Goal: Information Seeking & Learning: Check status

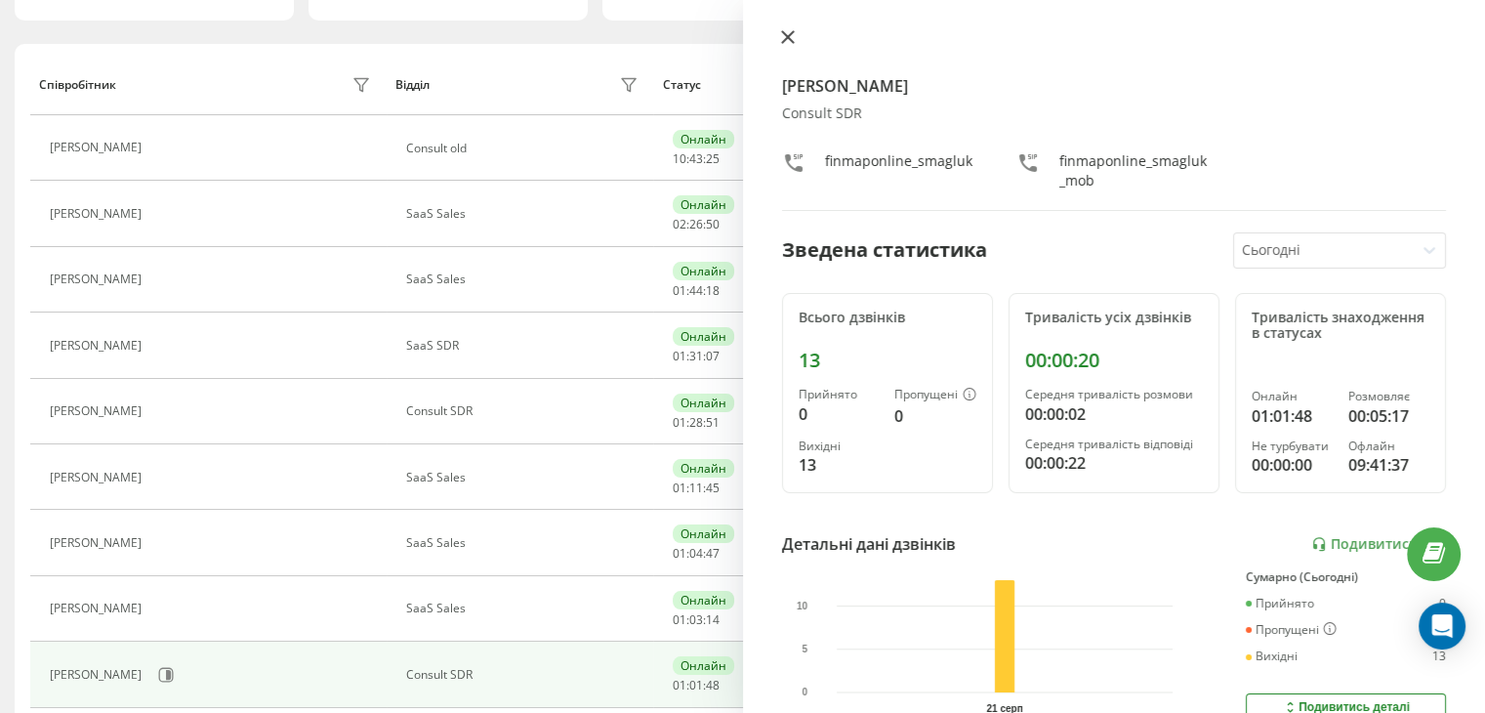
click at [779, 32] on button at bounding box center [787, 38] width 25 height 19
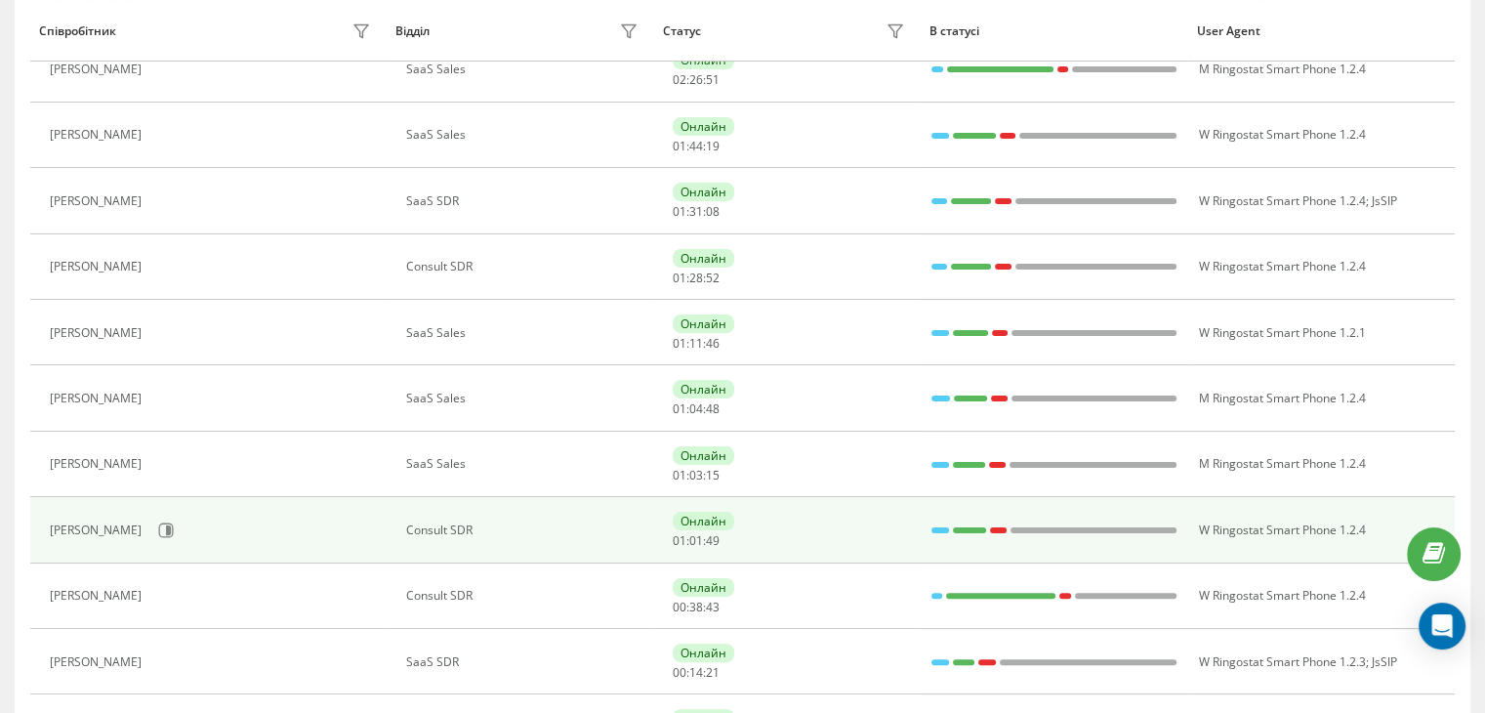
scroll to position [390, 0]
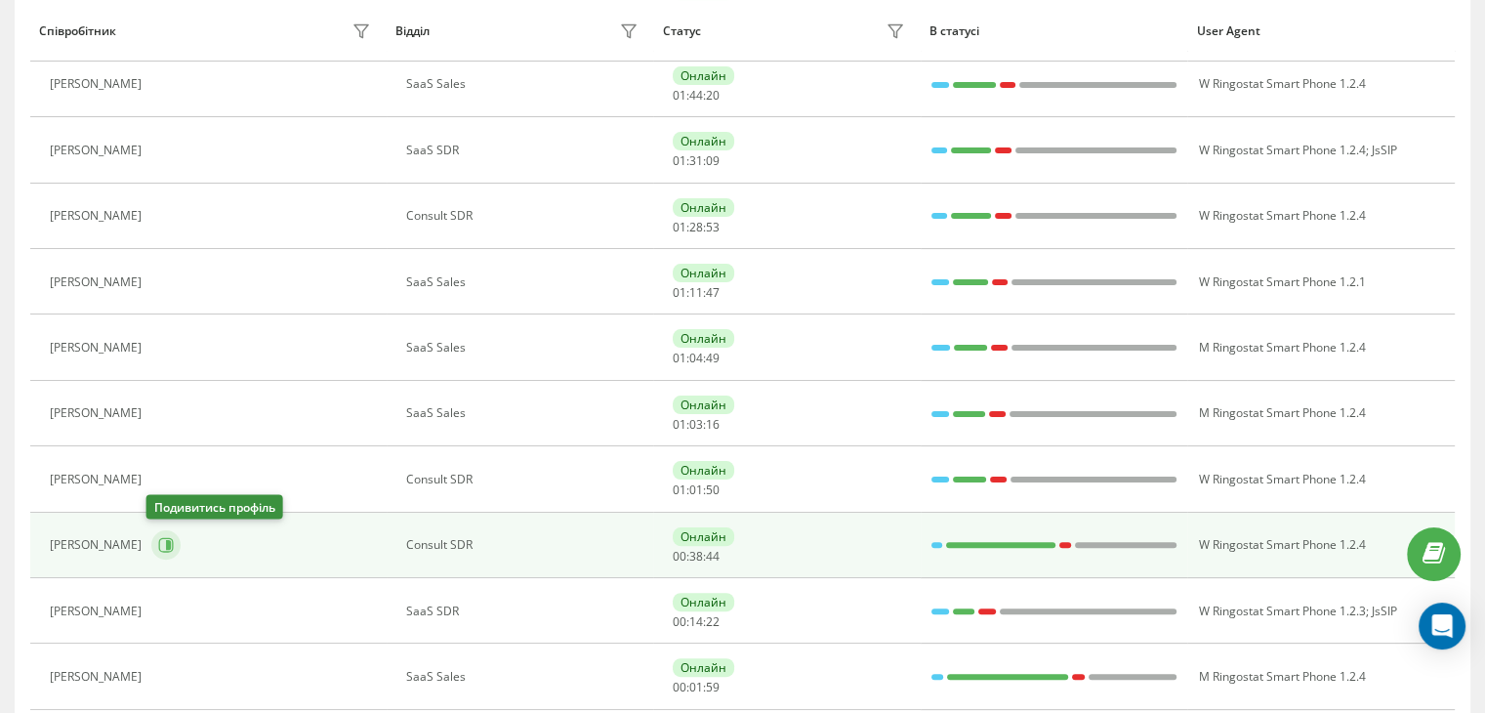
click at [164, 548] on icon at bounding box center [166, 545] width 16 height 16
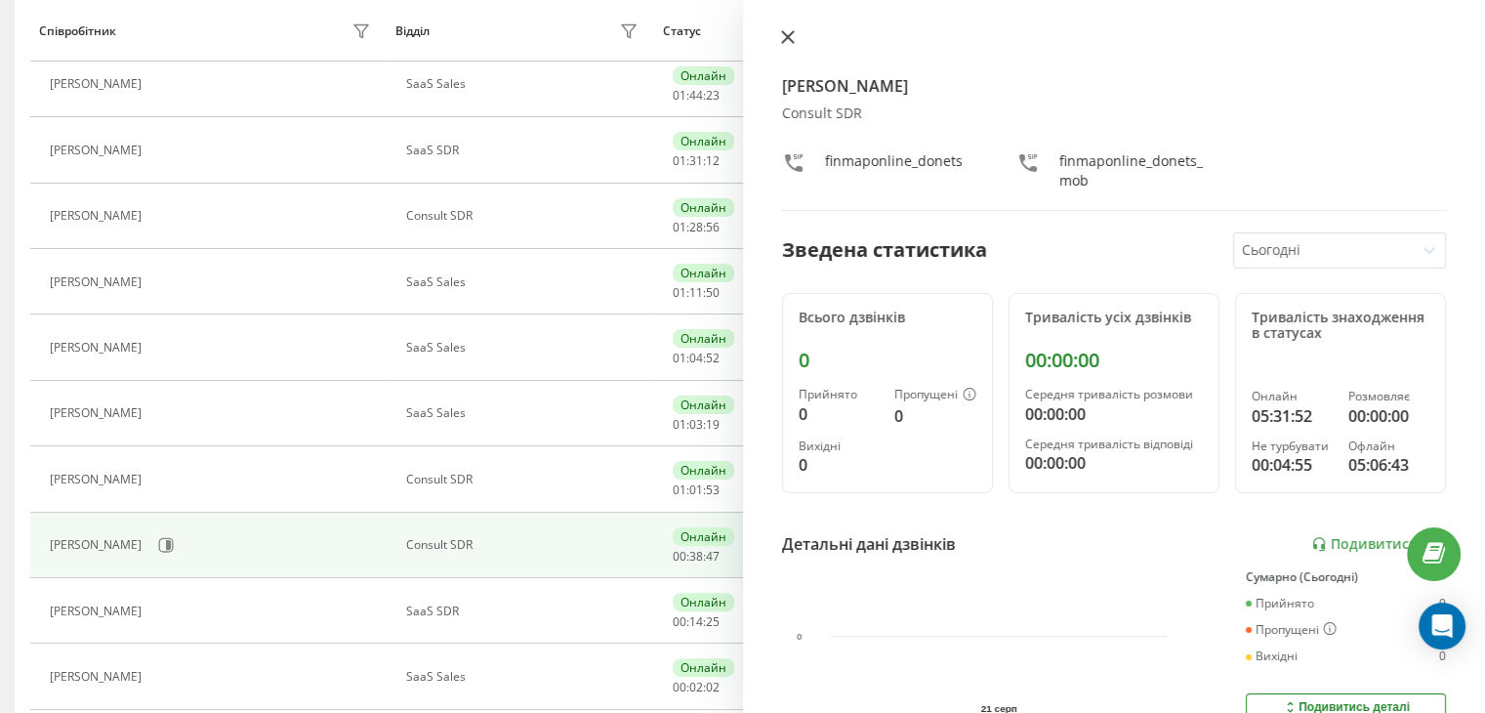
click at [789, 30] on icon at bounding box center [788, 37] width 14 height 14
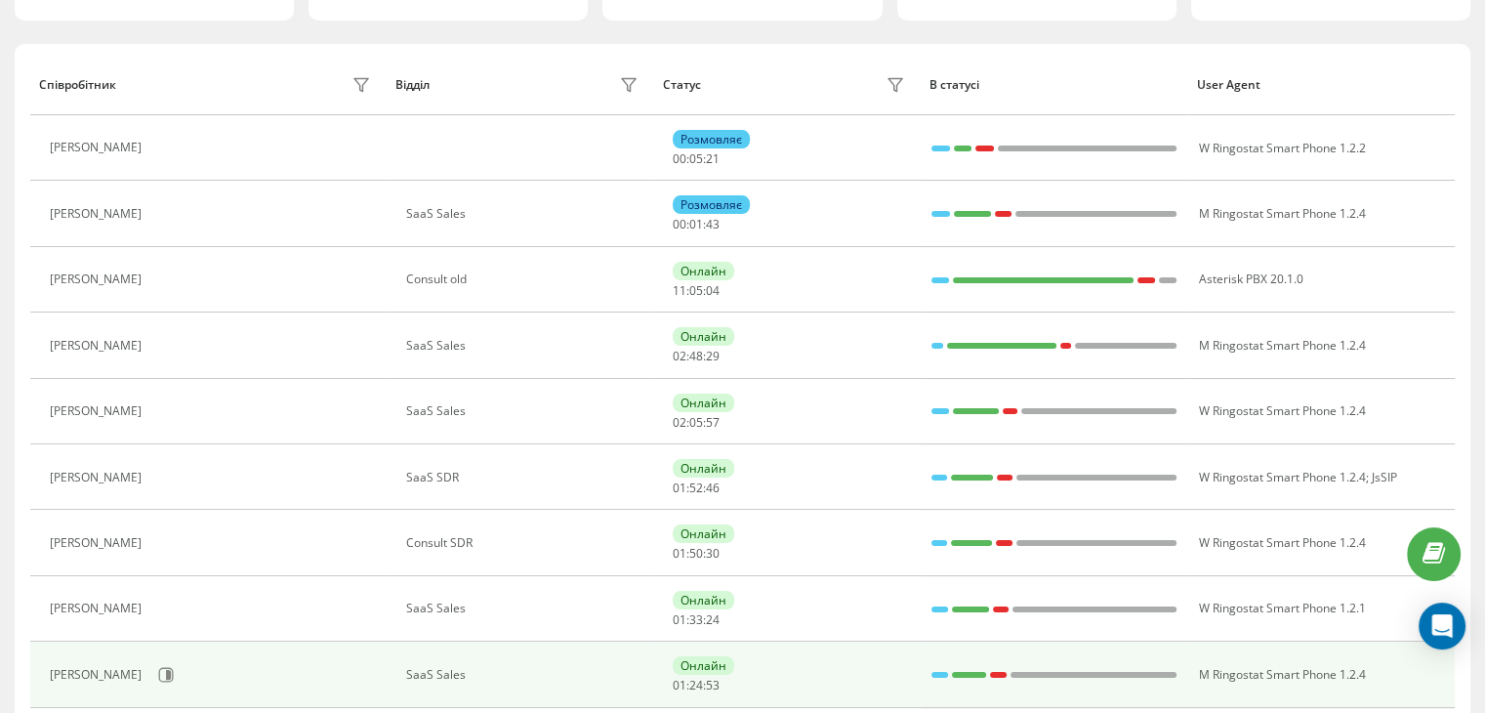
scroll to position [390, 0]
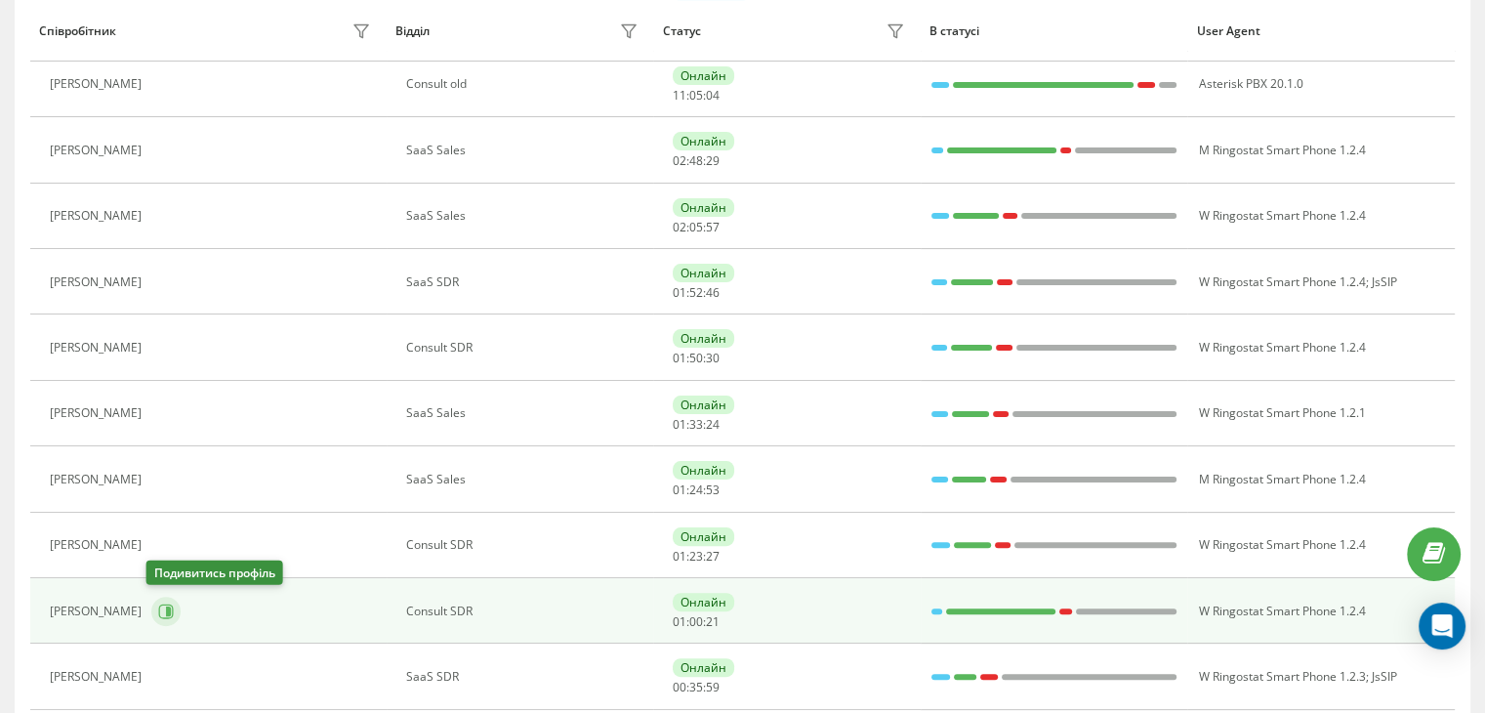
click at [158, 606] on icon at bounding box center [166, 611] width 16 height 16
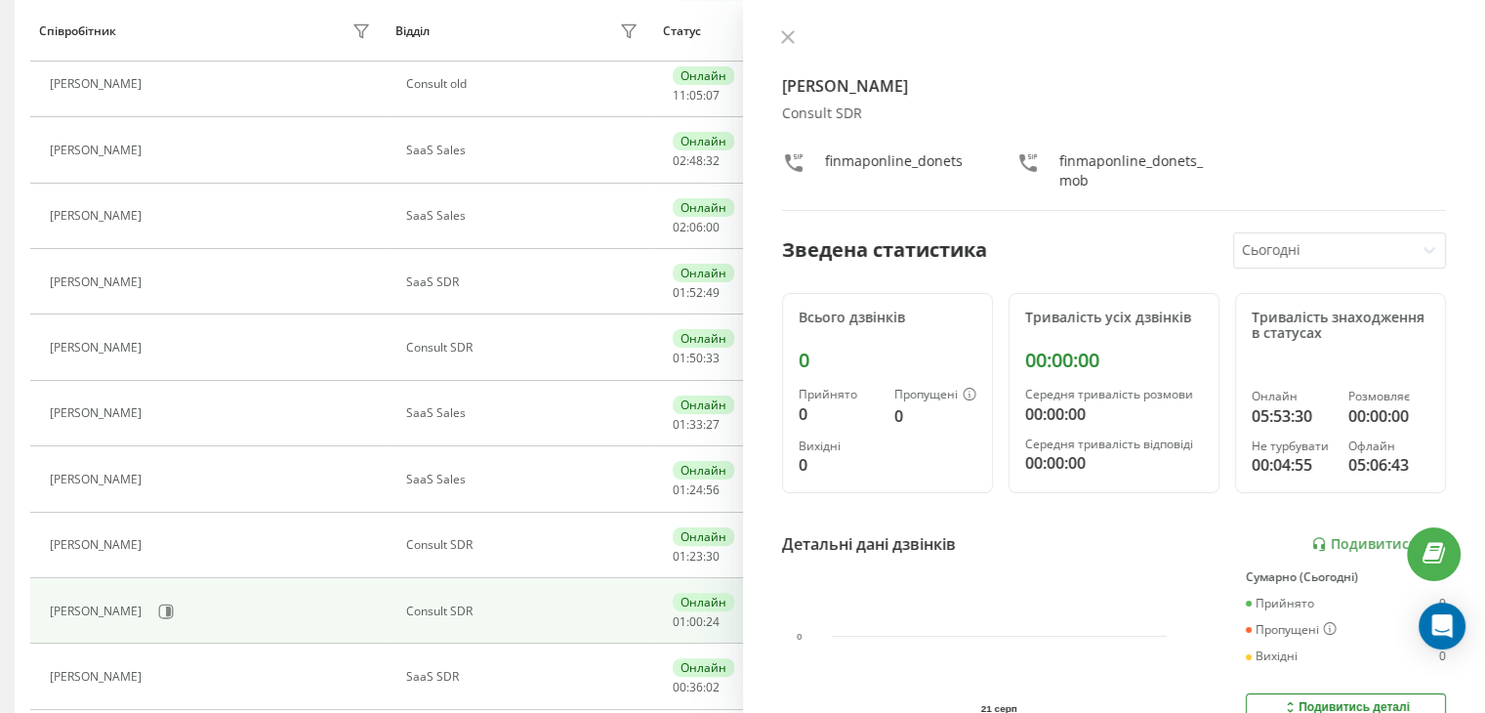
click at [777, 31] on button at bounding box center [787, 38] width 25 height 19
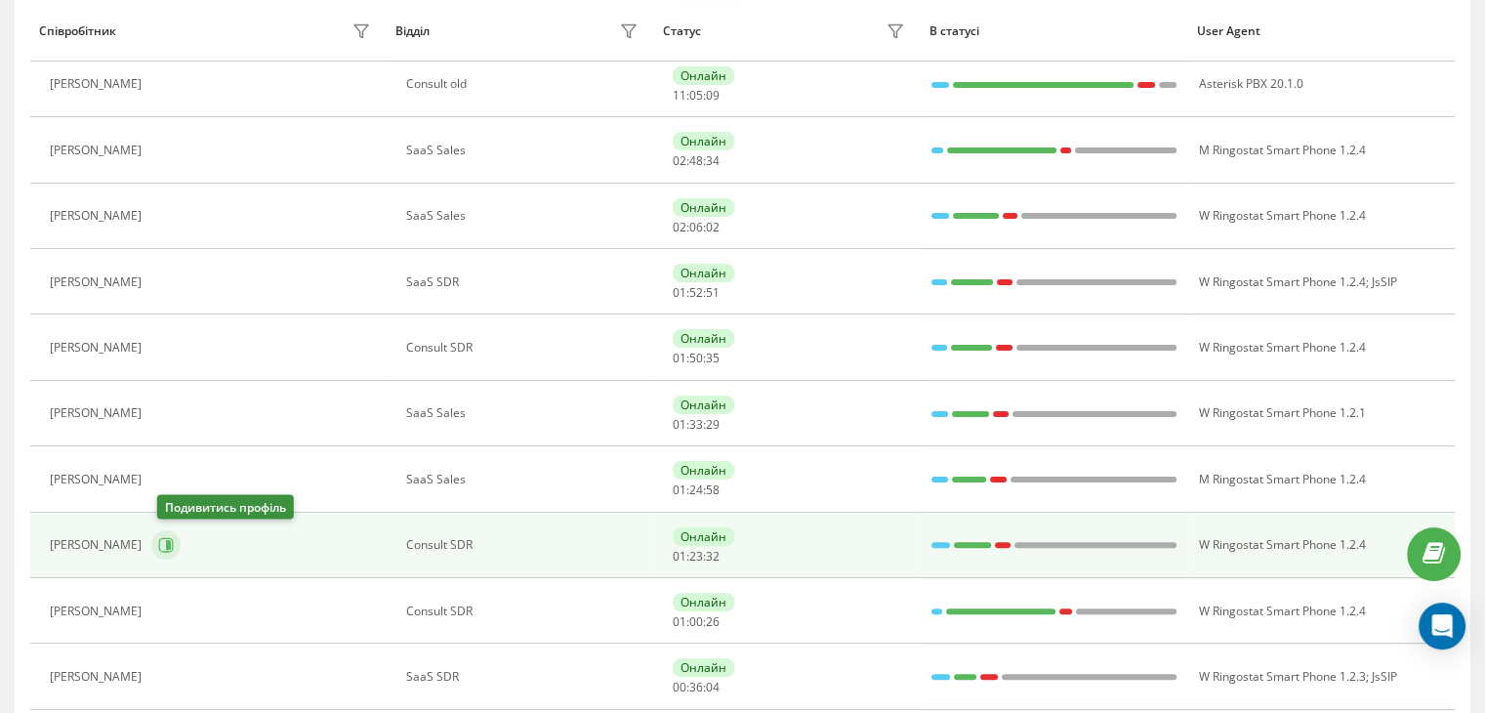
click at [180, 550] on button at bounding box center [165, 544] width 29 height 29
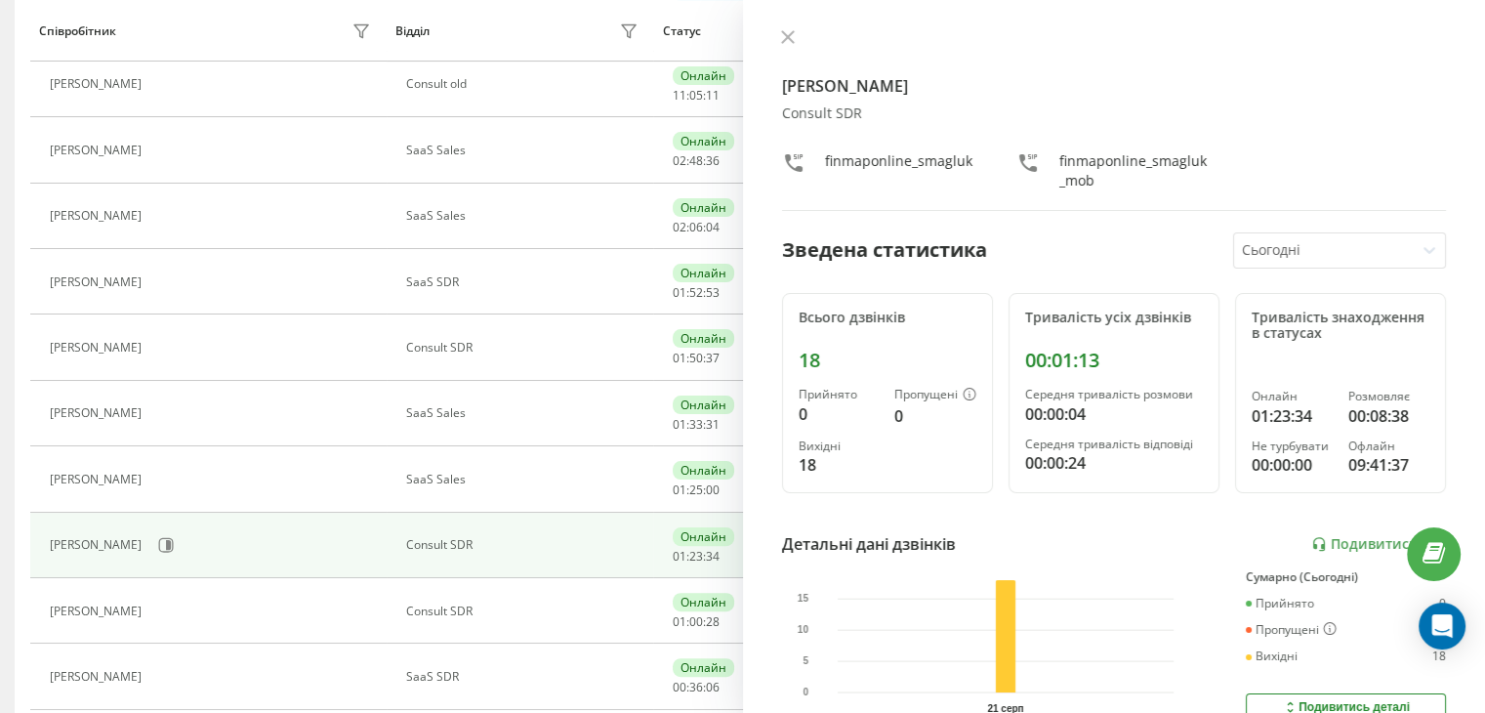
click at [781, 40] on icon at bounding box center [788, 37] width 14 height 14
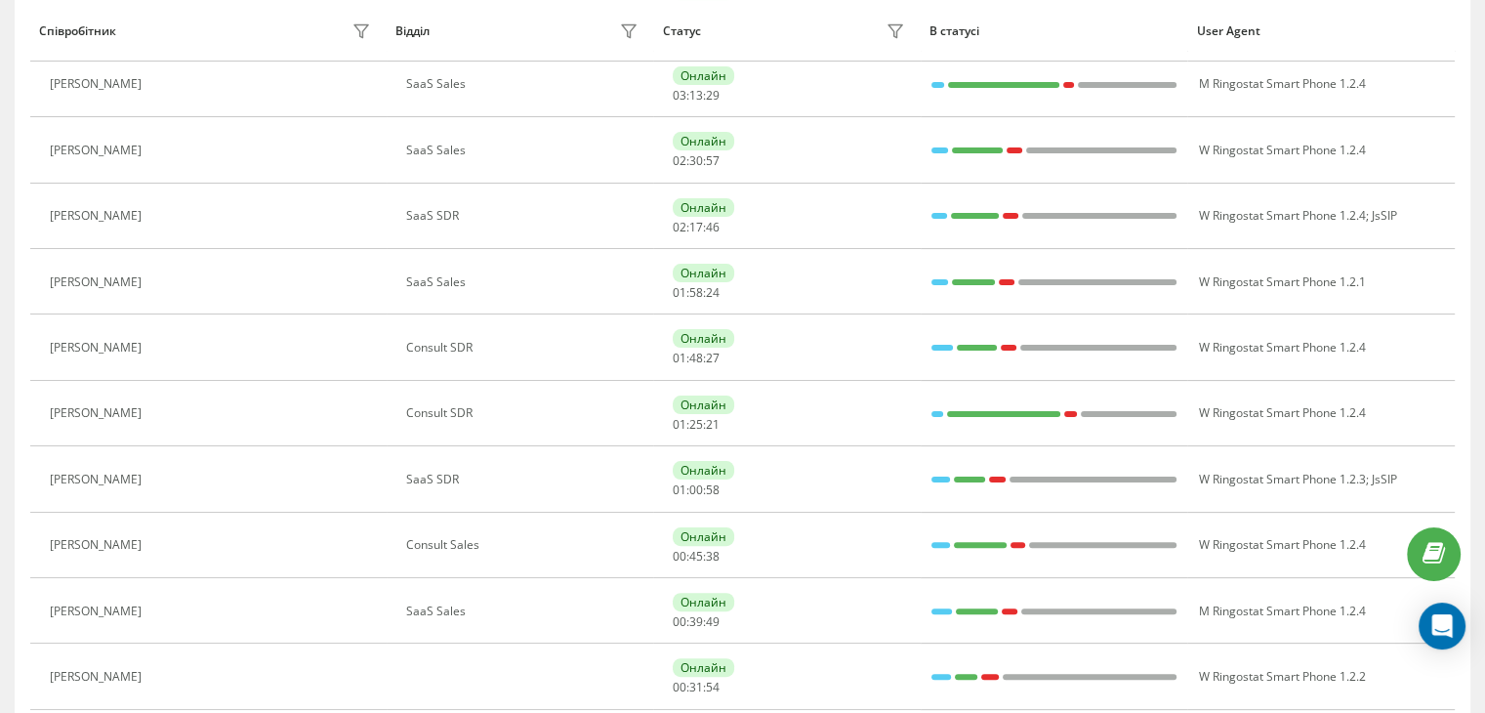
scroll to position [193, 0]
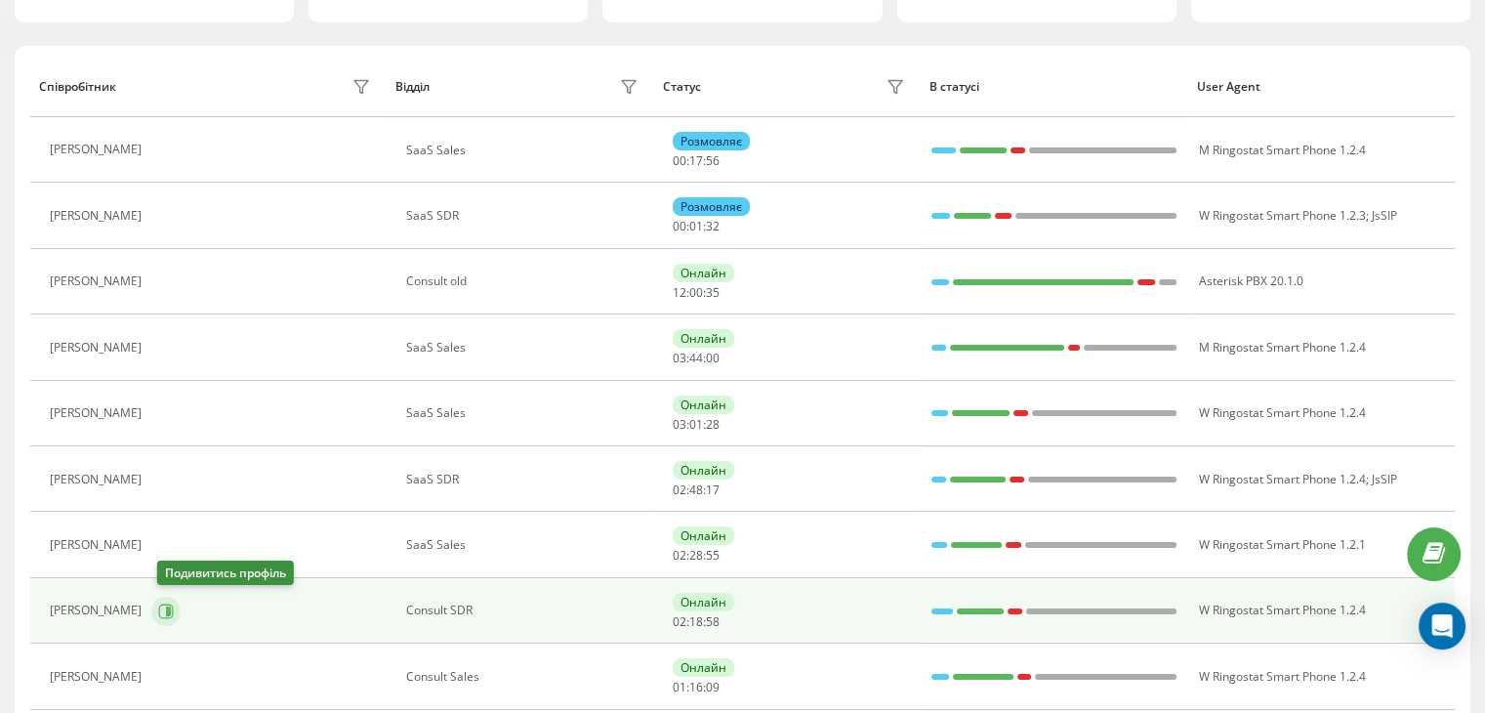
click at [171, 611] on icon at bounding box center [168, 610] width 5 height 10
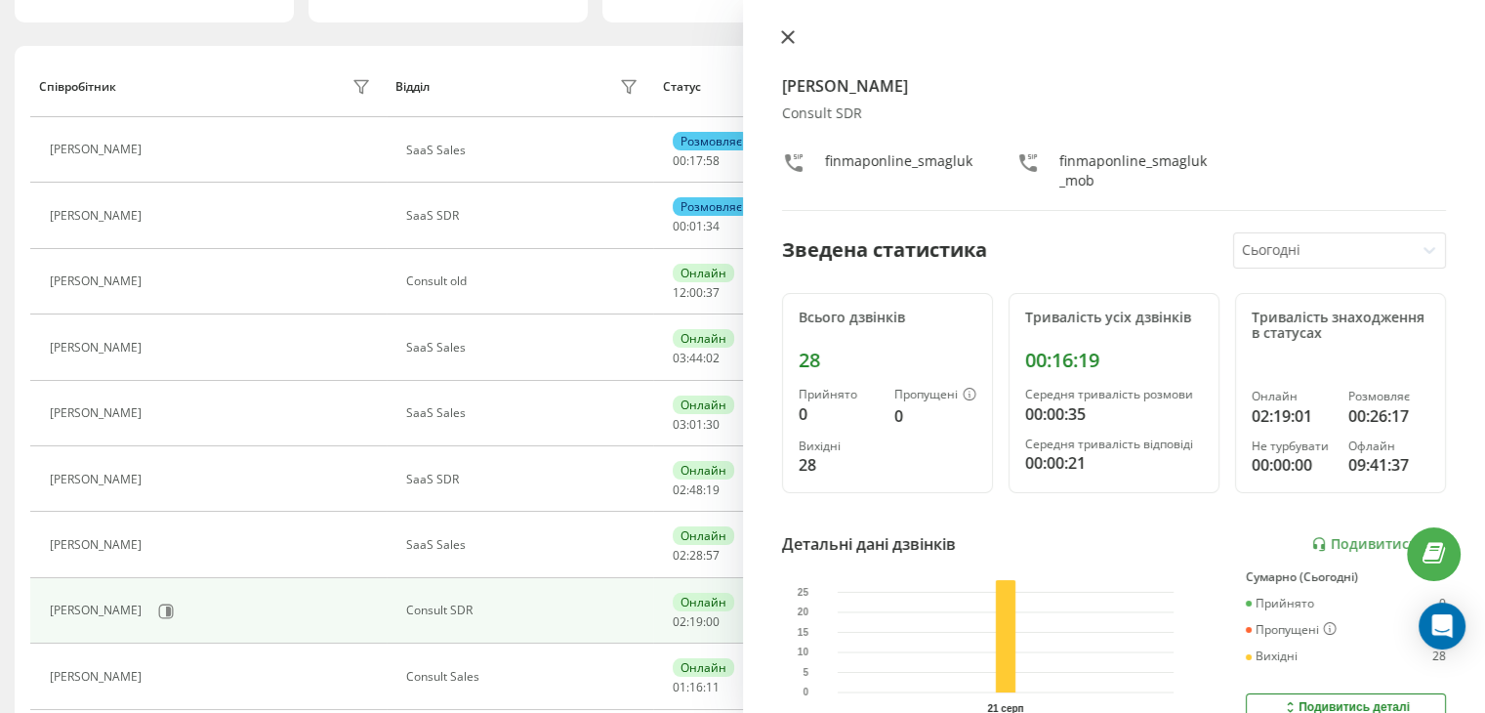
click at [778, 29] on button at bounding box center [787, 38] width 25 height 19
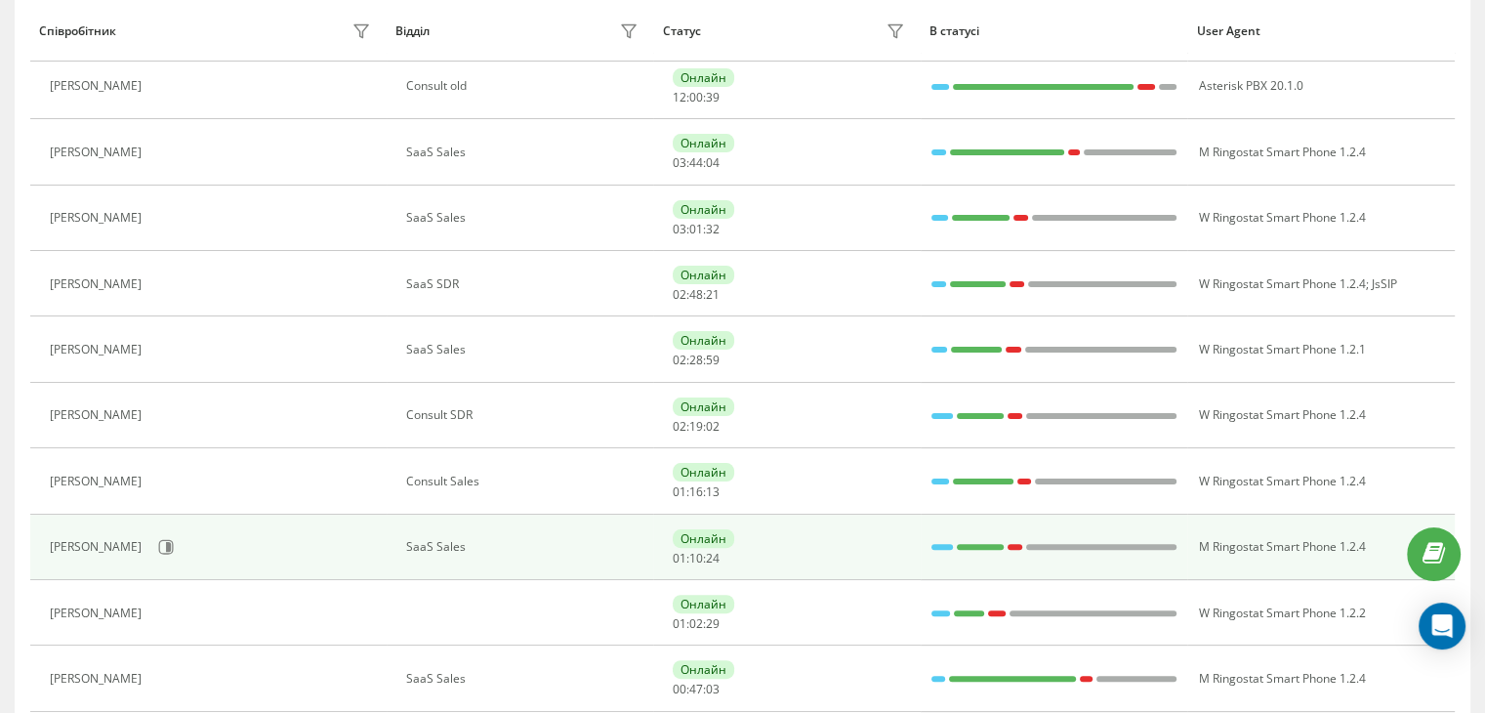
scroll to position [584, 0]
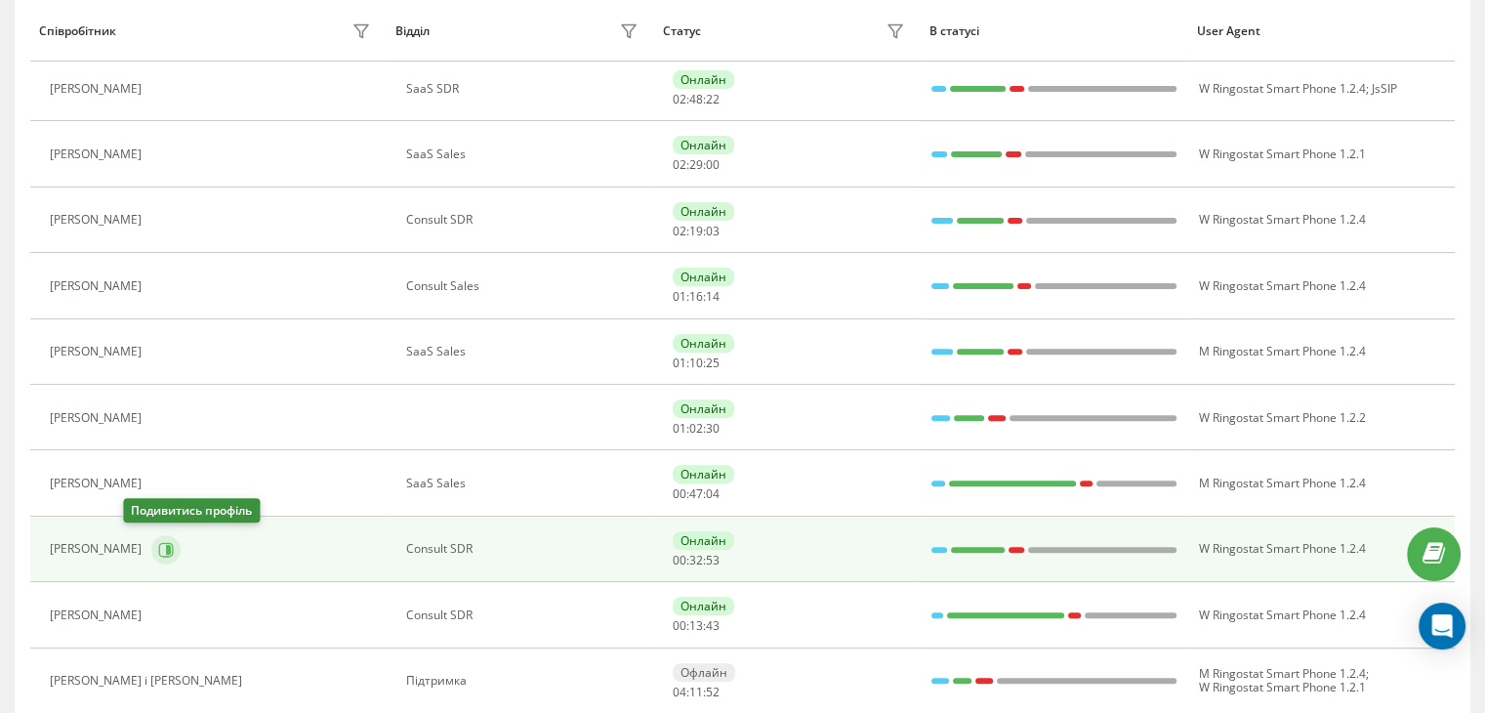
click at [158, 548] on icon at bounding box center [166, 550] width 16 height 16
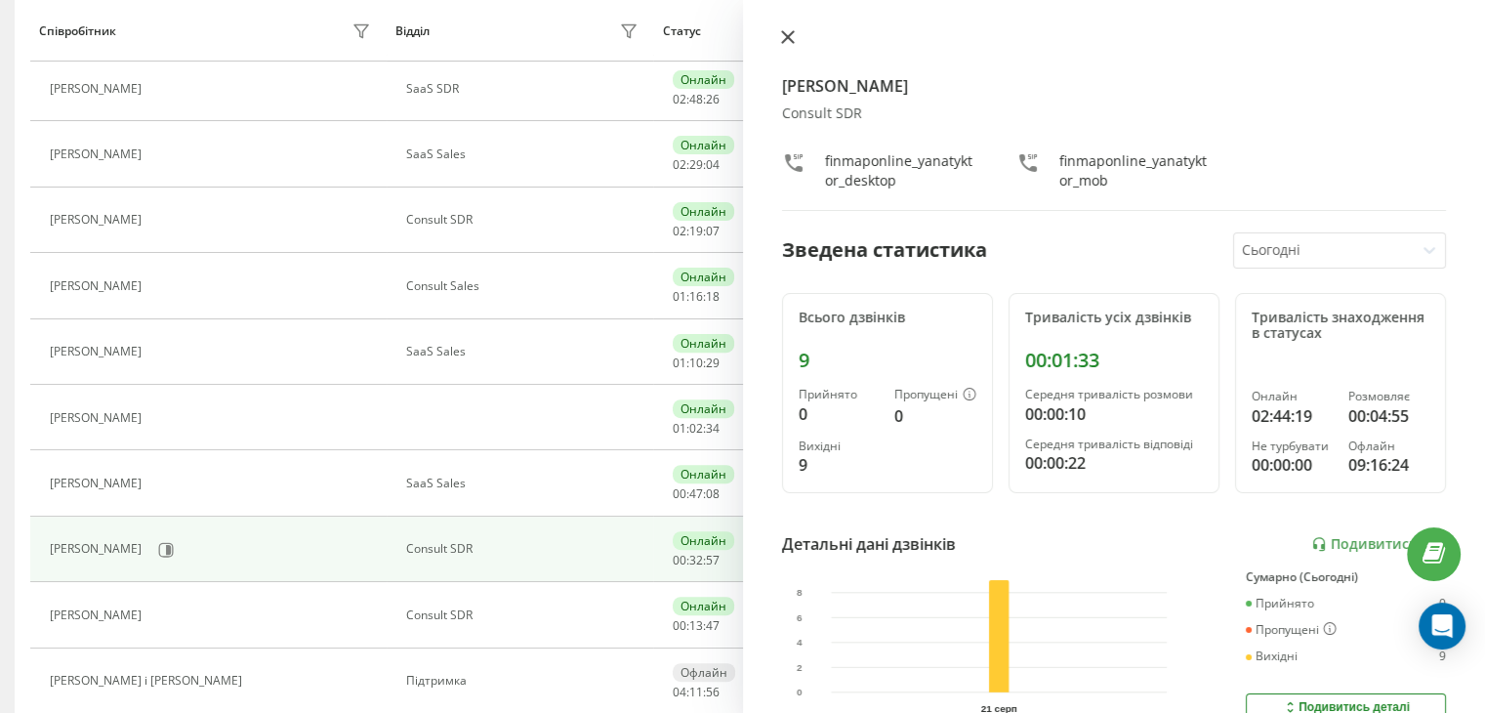
click at [799, 37] on button at bounding box center [787, 38] width 25 height 19
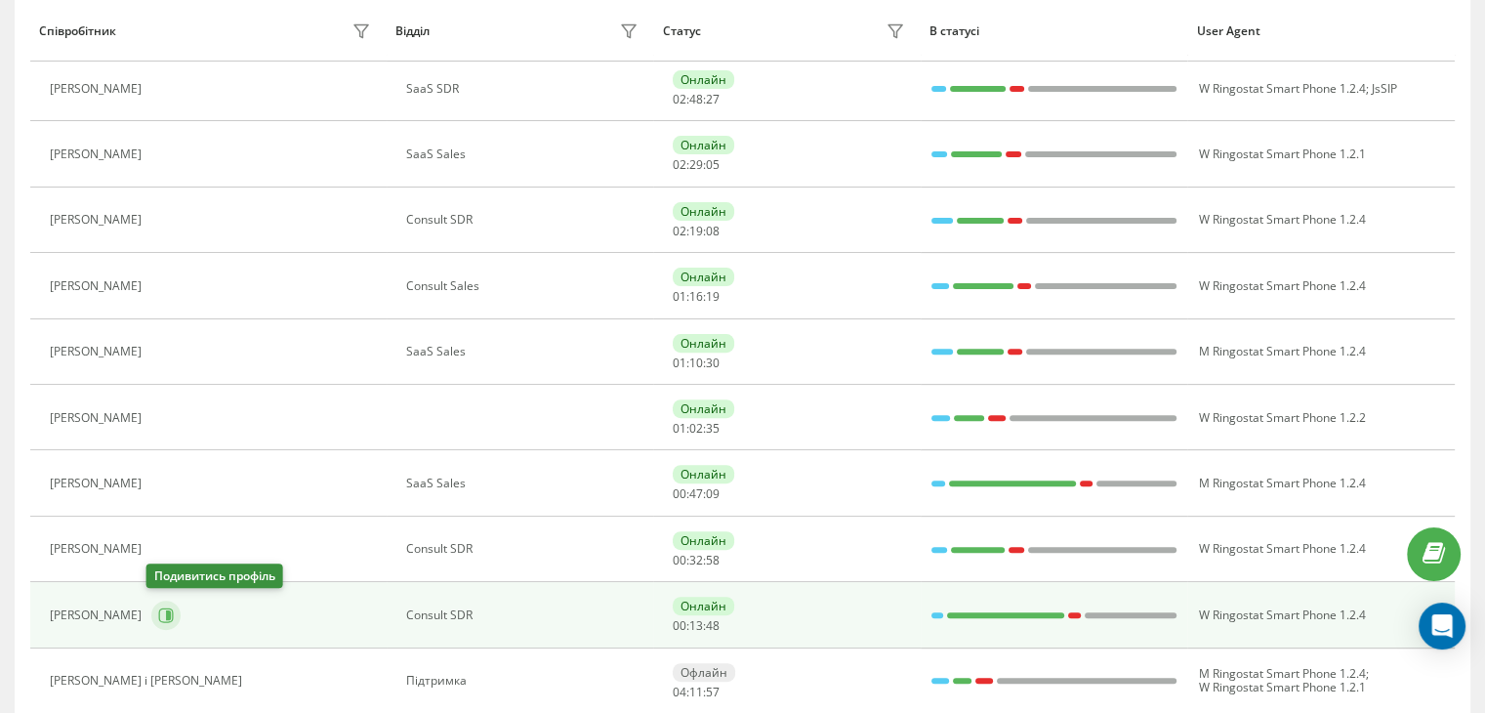
click at [163, 625] on button at bounding box center [165, 614] width 29 height 29
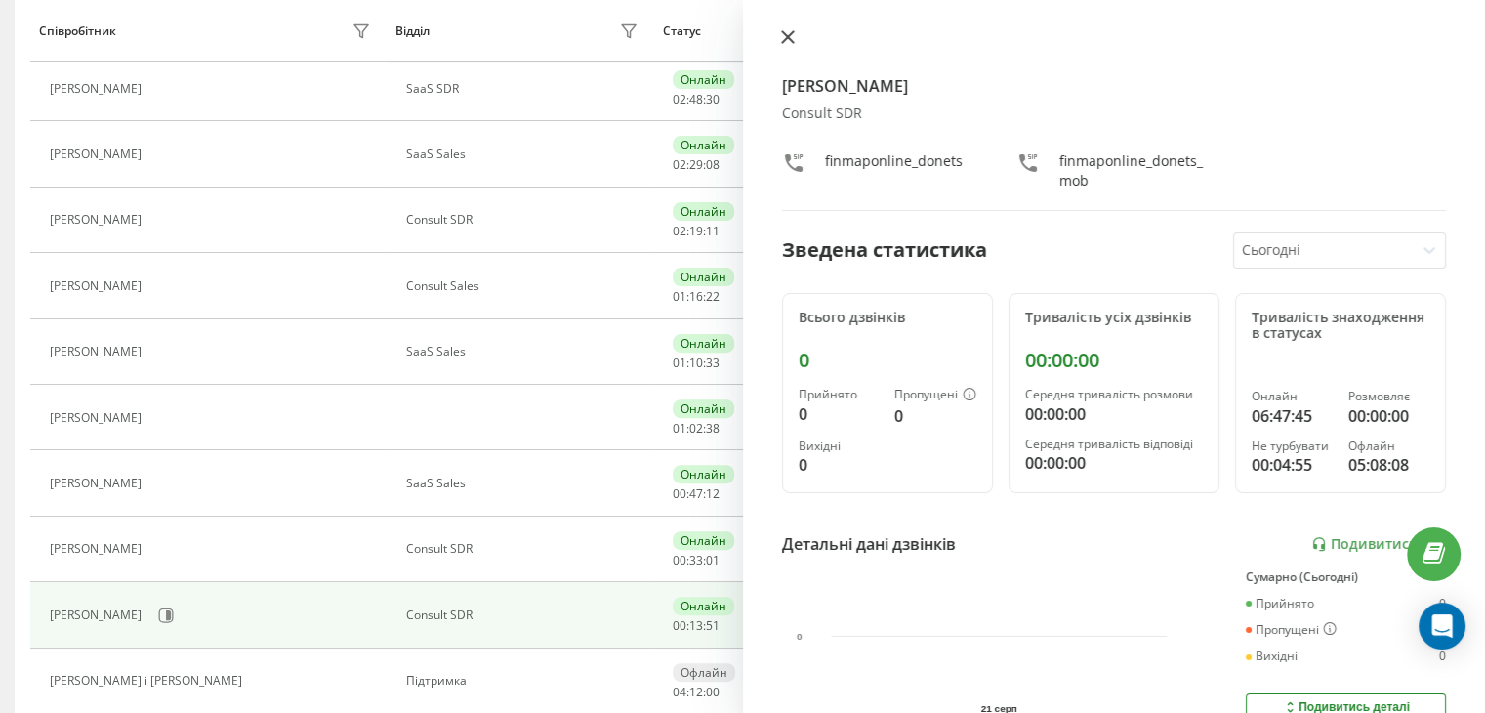
click at [781, 33] on icon at bounding box center [788, 37] width 14 height 14
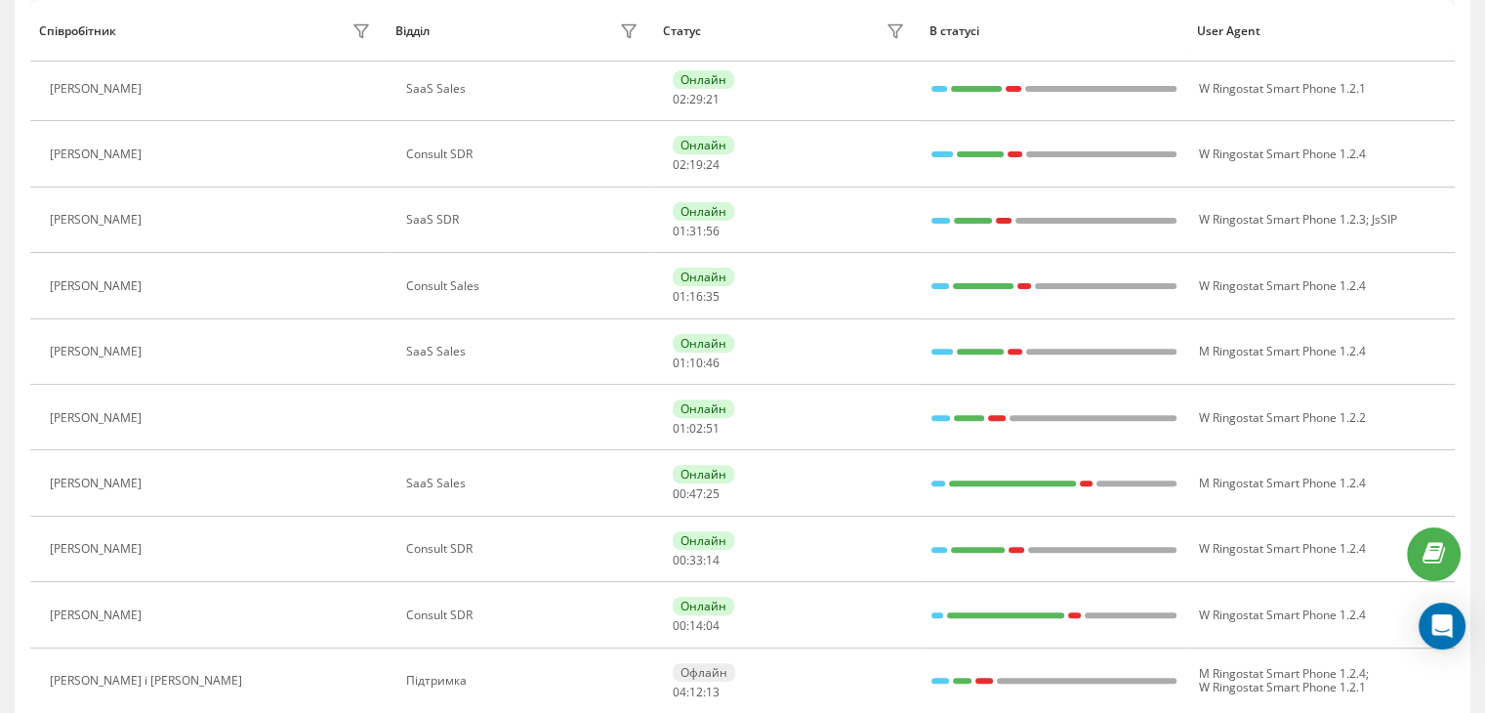
scroll to position [518, 0]
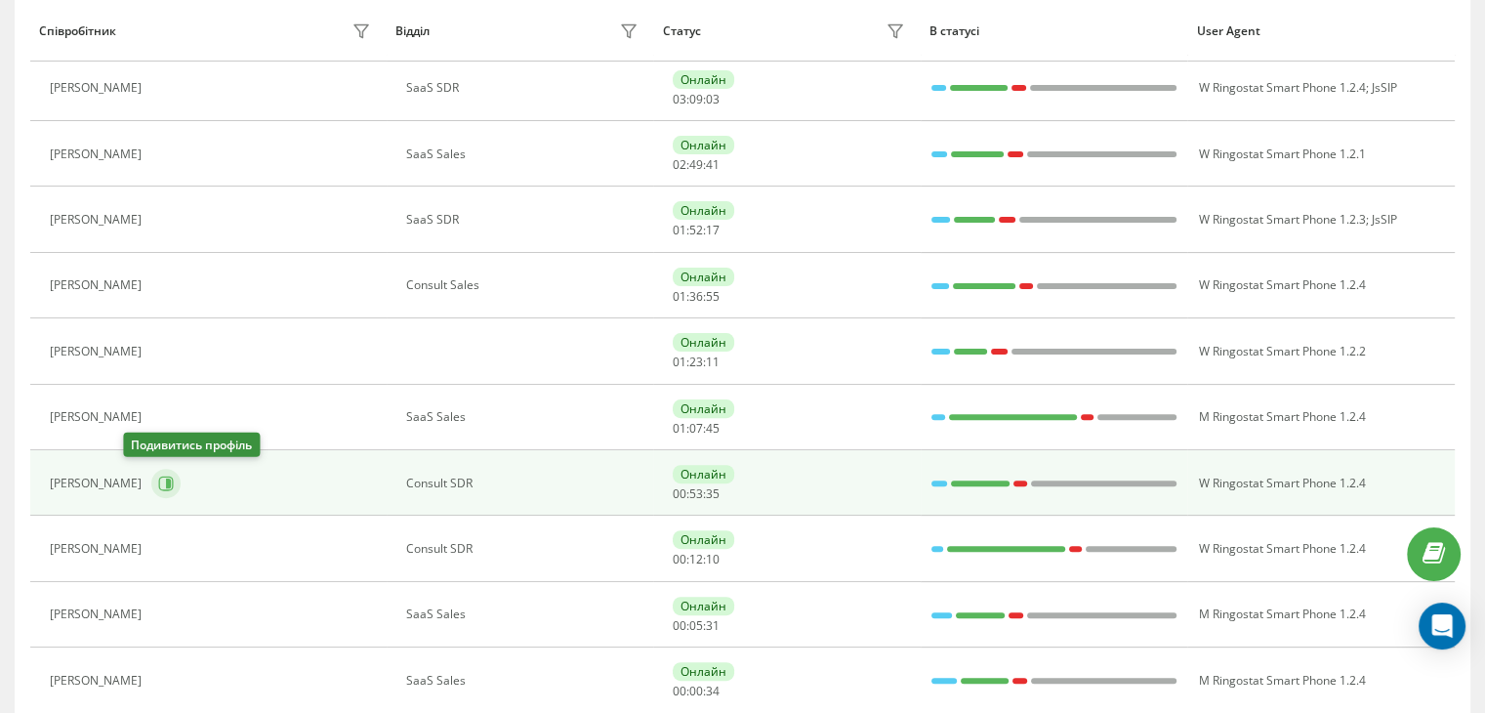
click at [158, 484] on icon at bounding box center [166, 483] width 16 height 16
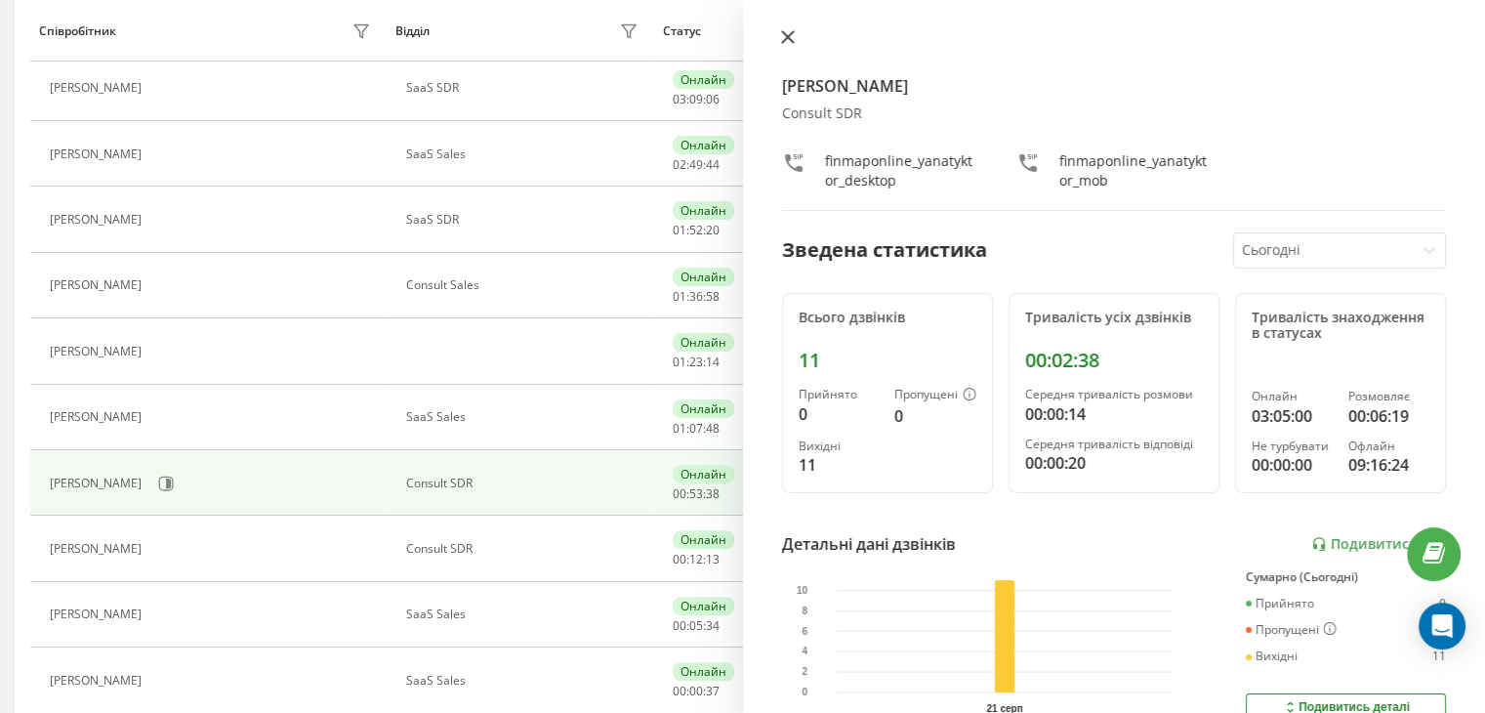
click at [782, 40] on icon at bounding box center [788, 37] width 14 height 14
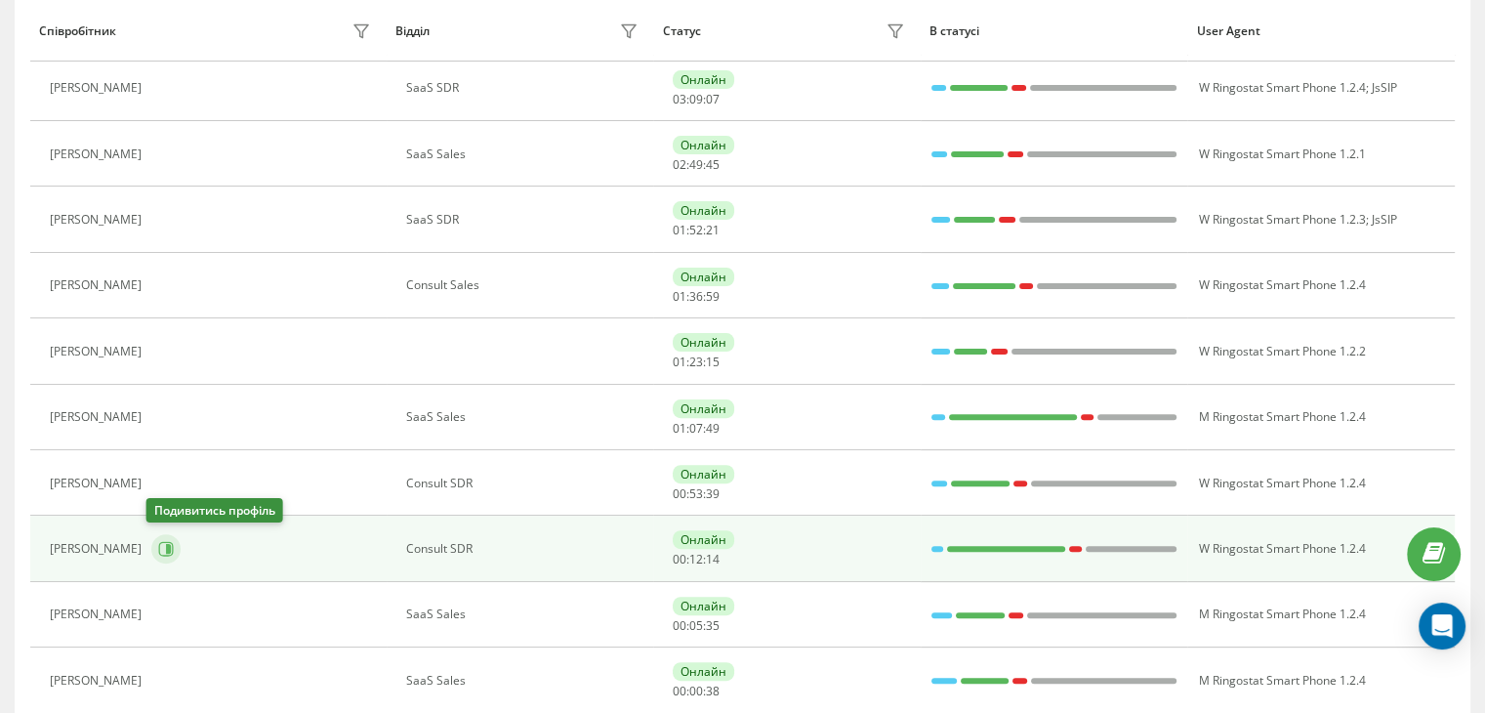
click at [164, 541] on icon at bounding box center [166, 549] width 16 height 16
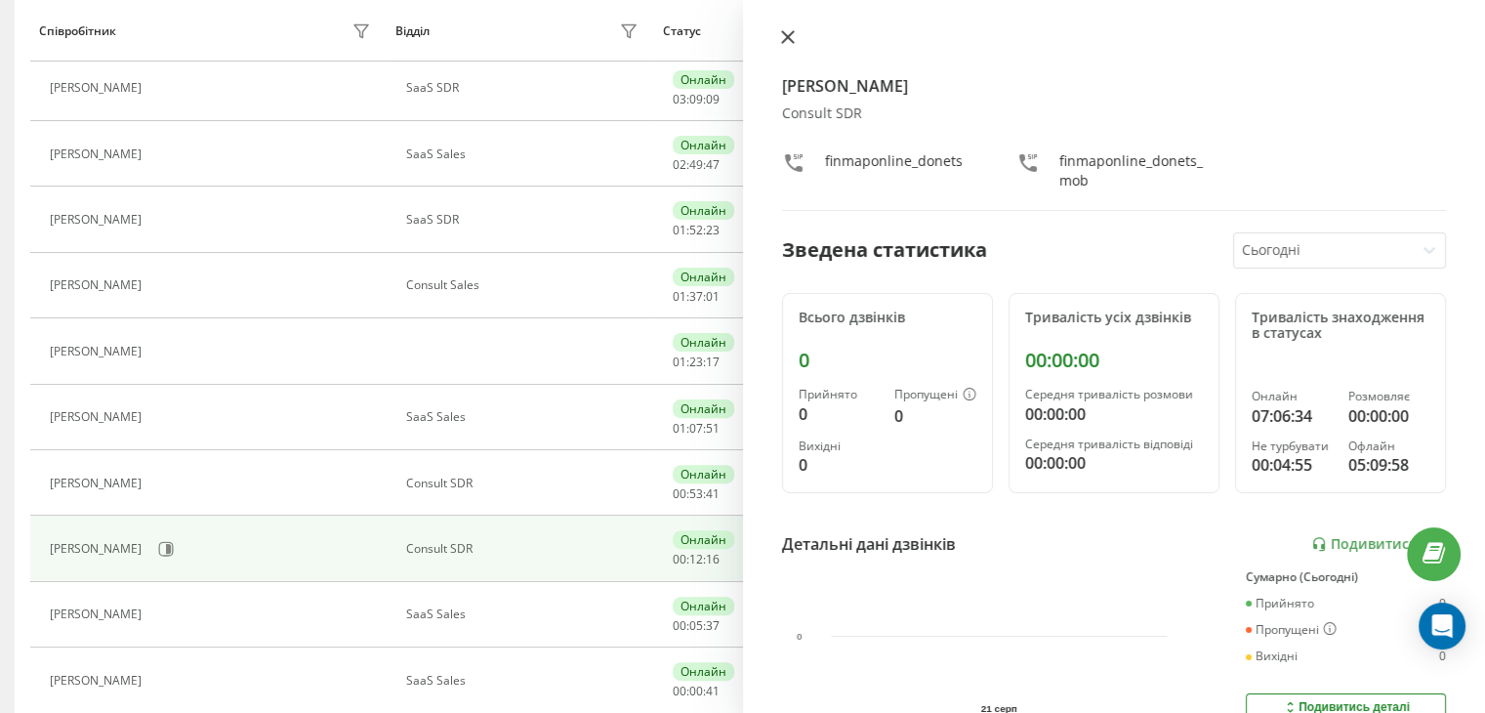
click at [784, 36] on icon at bounding box center [788, 37] width 14 height 14
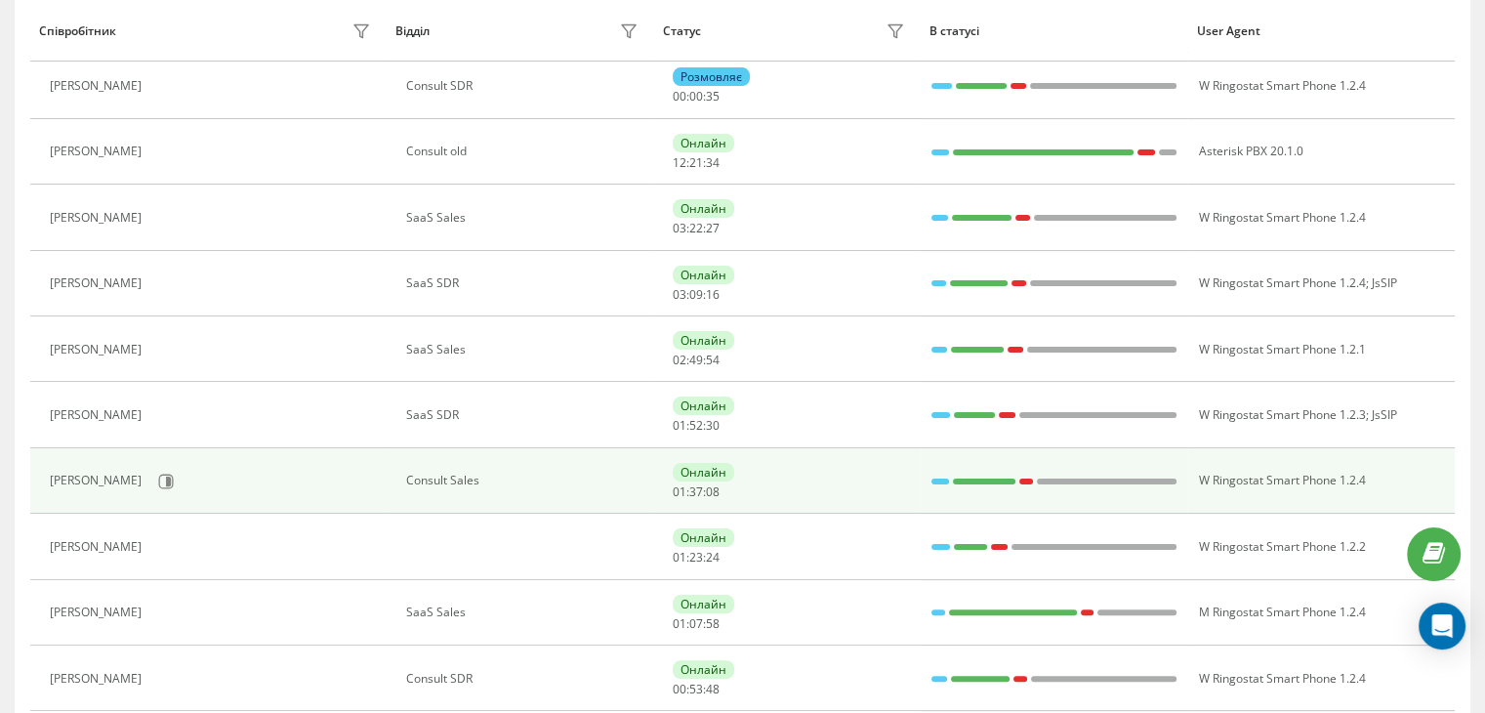
scroll to position [128, 0]
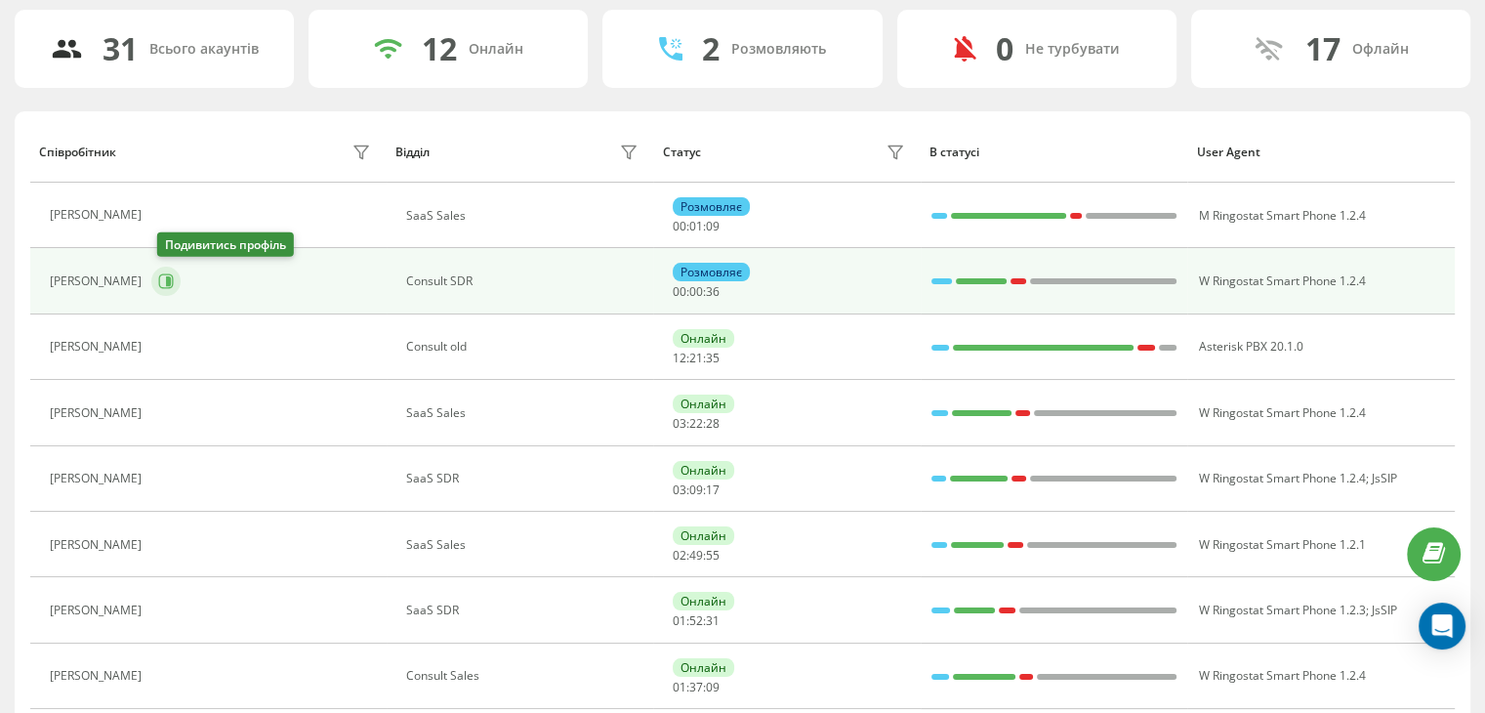
click at [158, 279] on button at bounding box center [165, 280] width 29 height 29
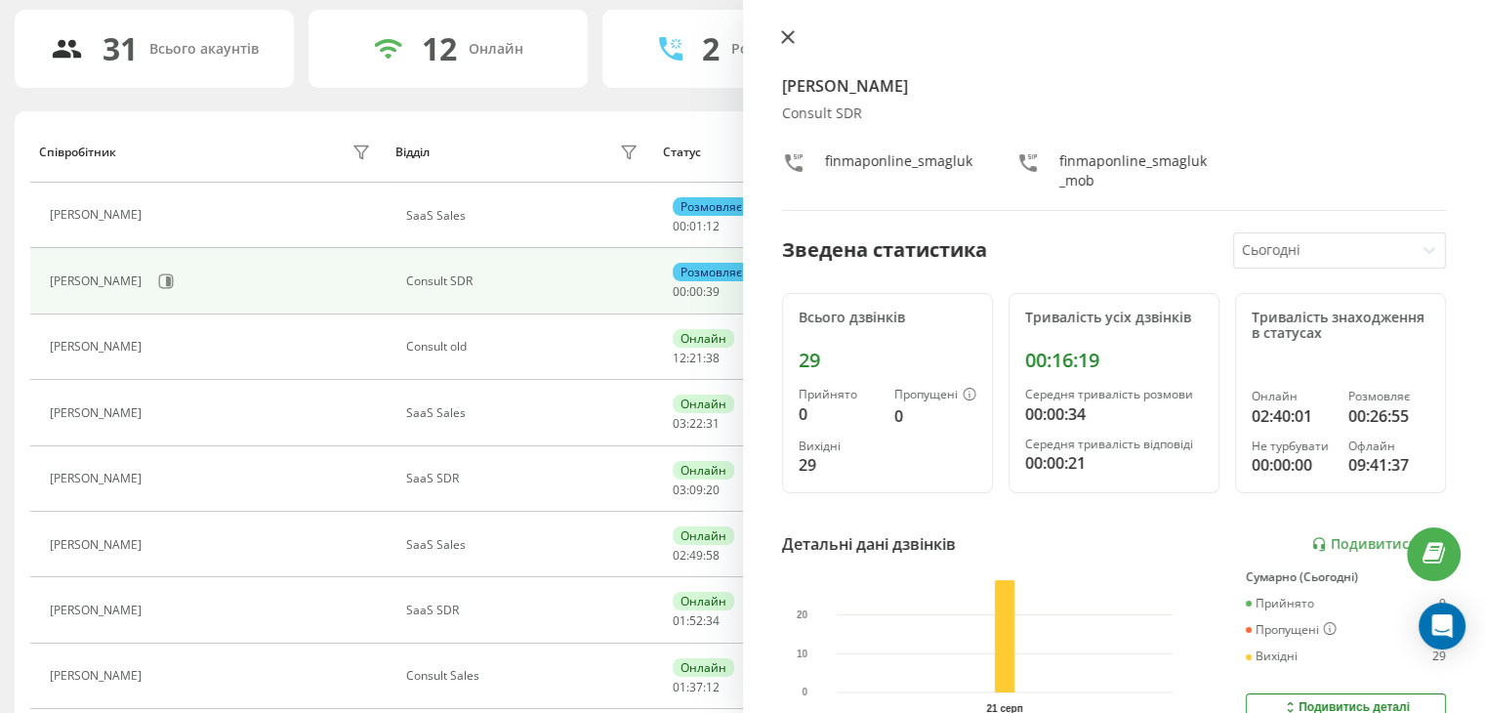
click at [781, 40] on icon at bounding box center [788, 37] width 14 height 14
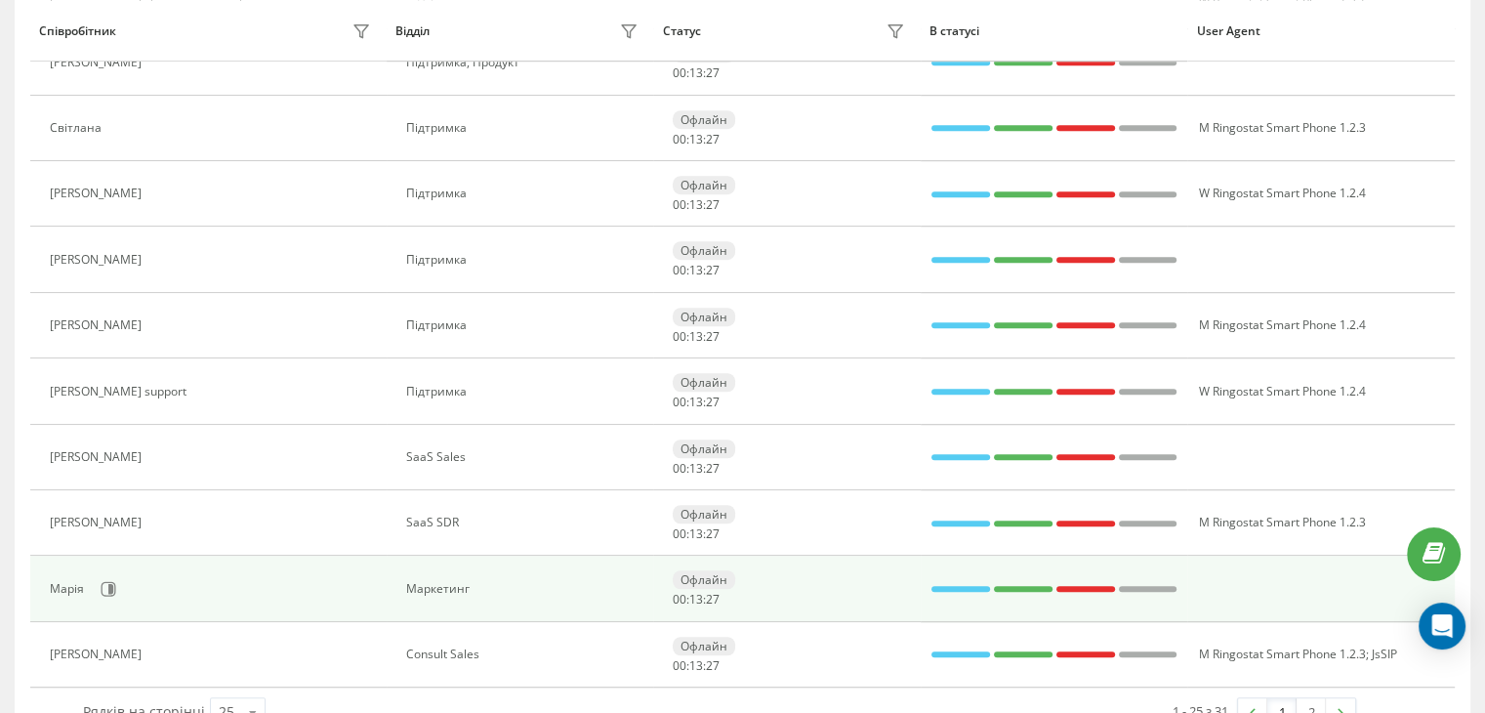
scroll to position [1310, 0]
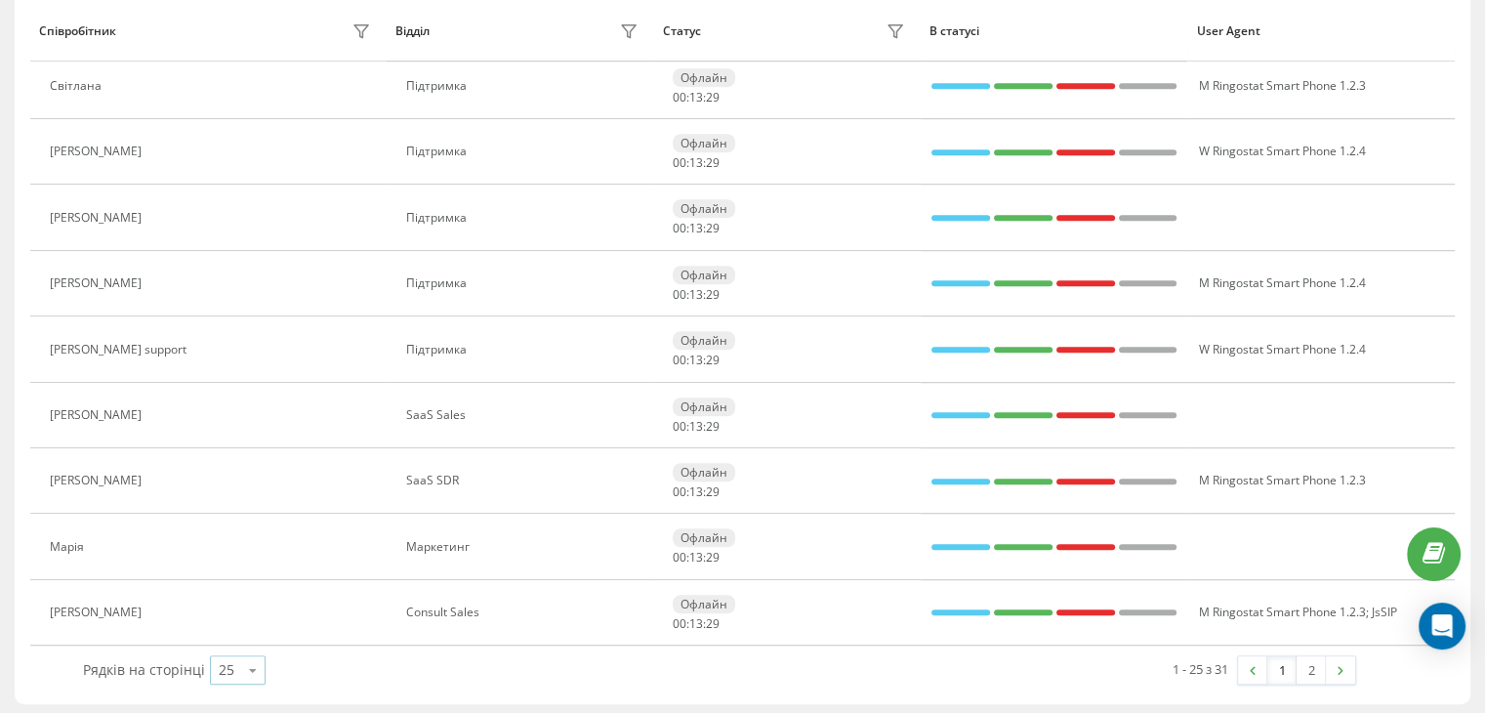
click at [227, 668] on div "25" at bounding box center [227, 670] width 16 height 20
click at [231, 641] on span "100" at bounding box center [230, 642] width 23 height 19
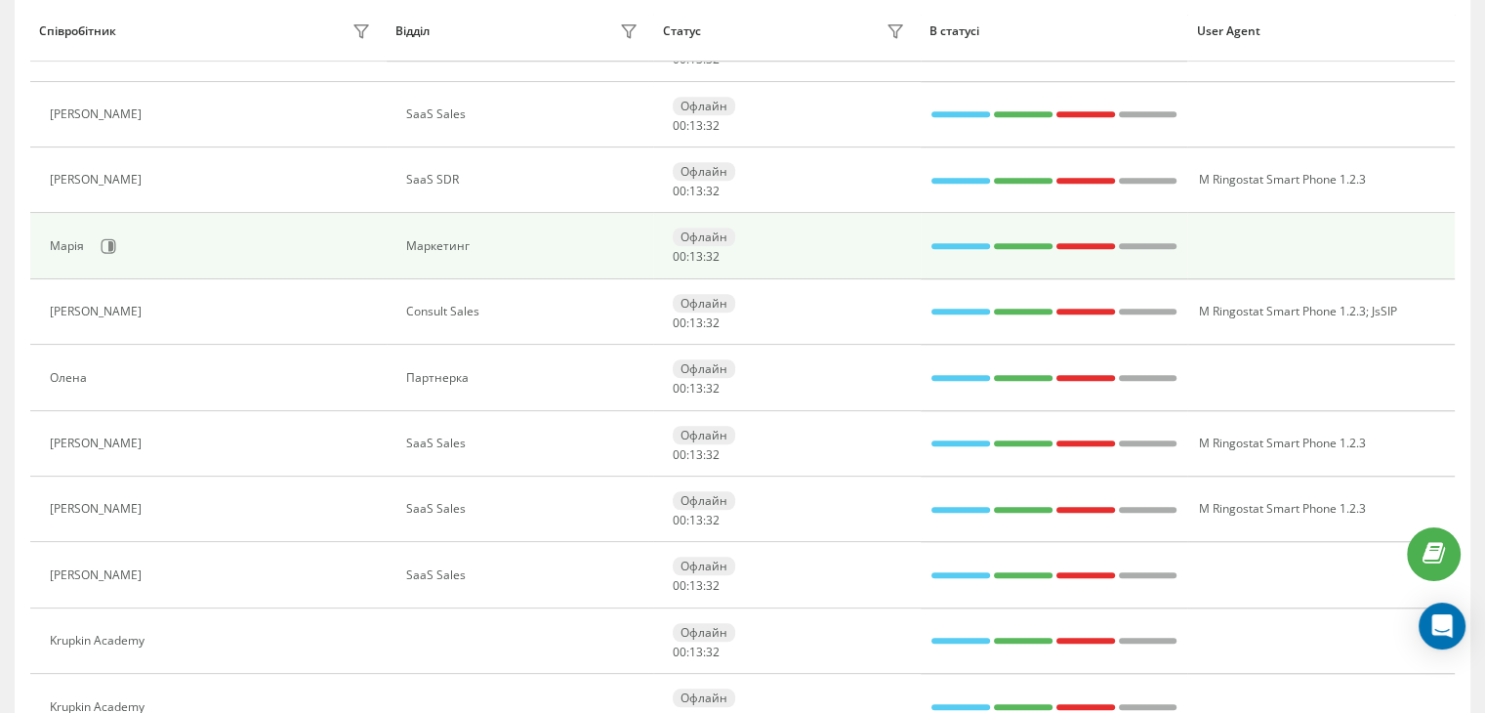
scroll to position [1701, 0]
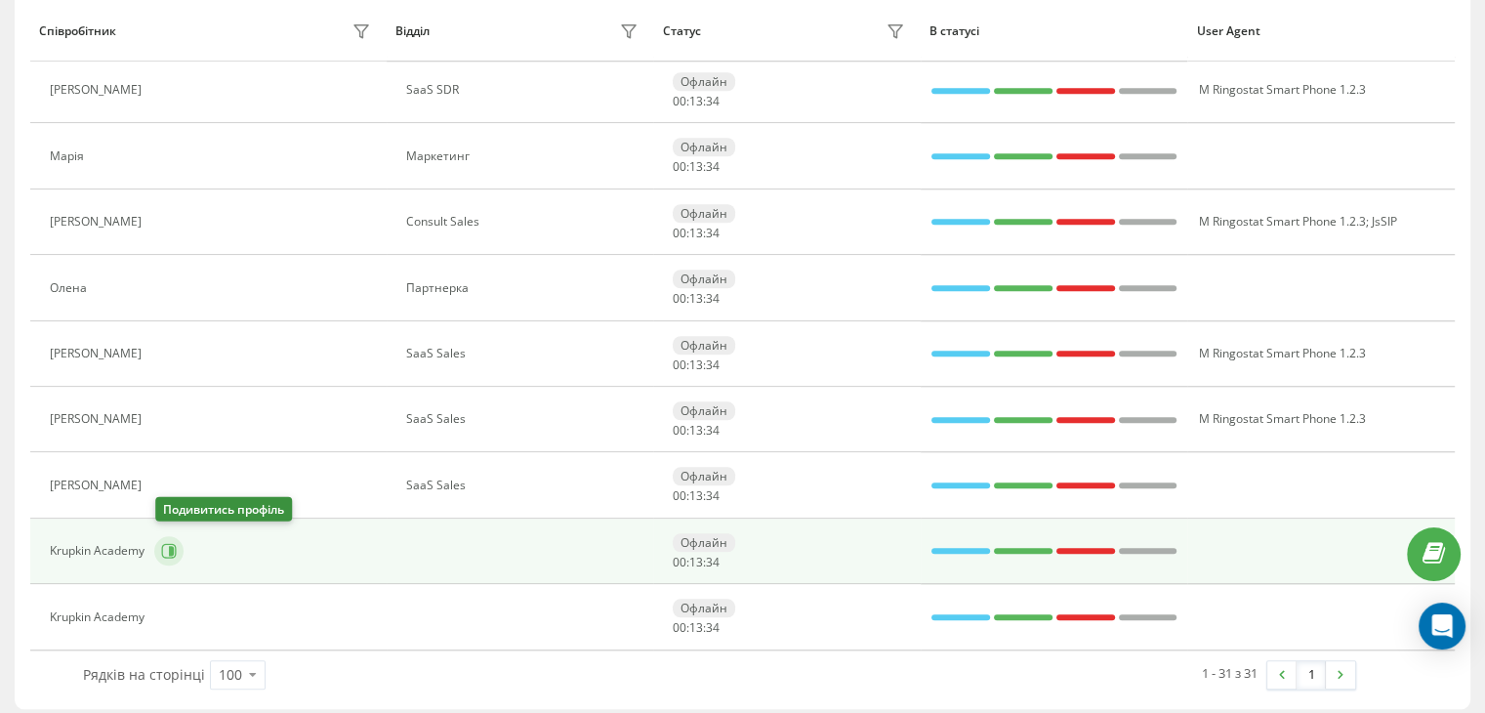
click at [156, 542] on button at bounding box center [168, 550] width 29 height 29
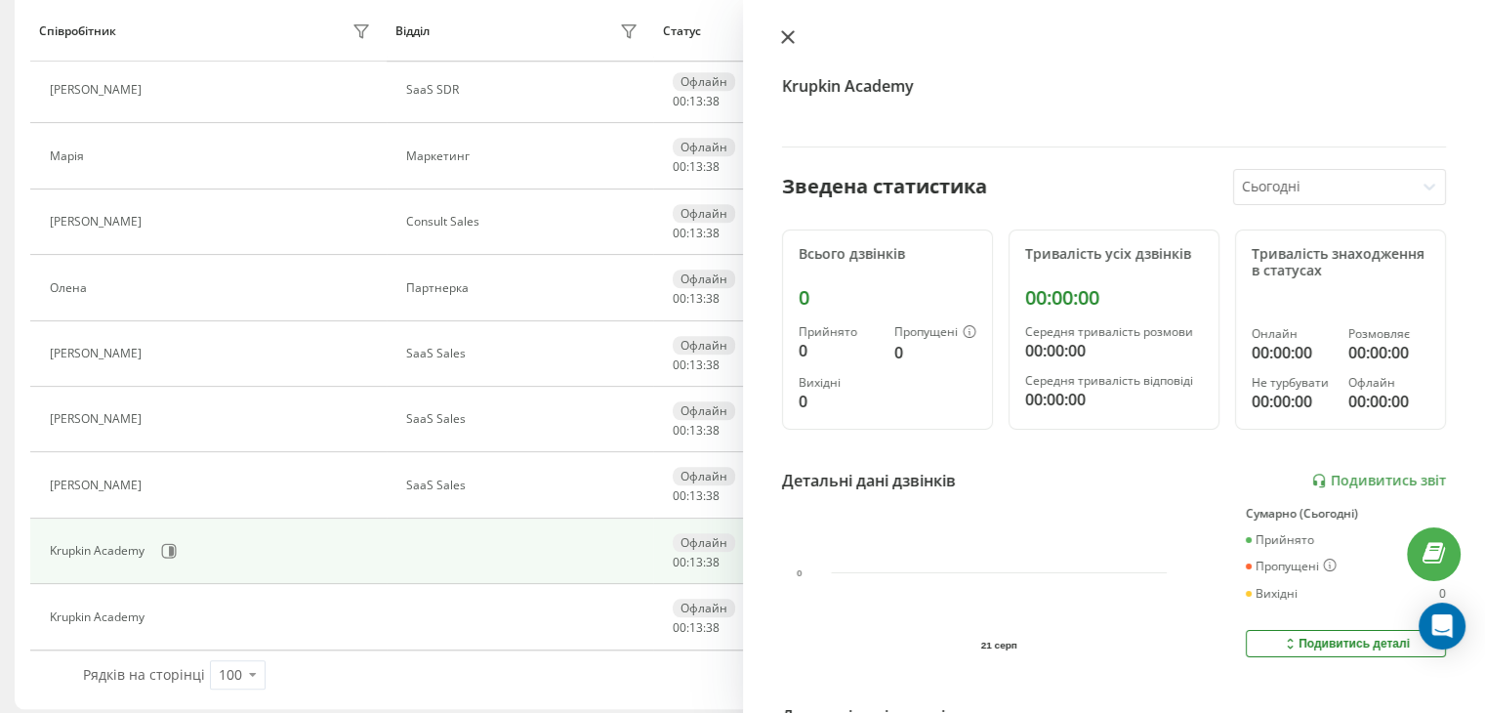
click at [791, 34] on icon at bounding box center [787, 37] width 12 height 12
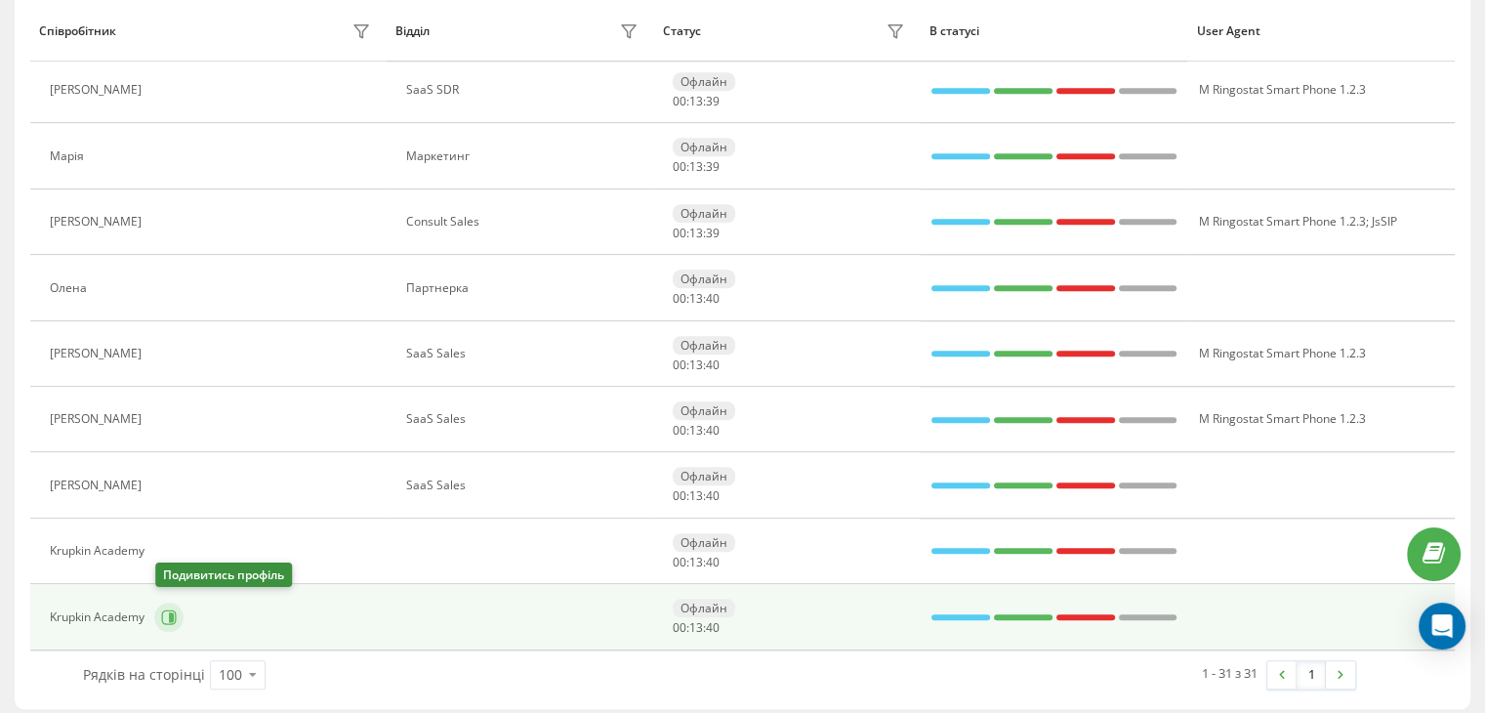
click at [175, 614] on icon at bounding box center [169, 617] width 16 height 16
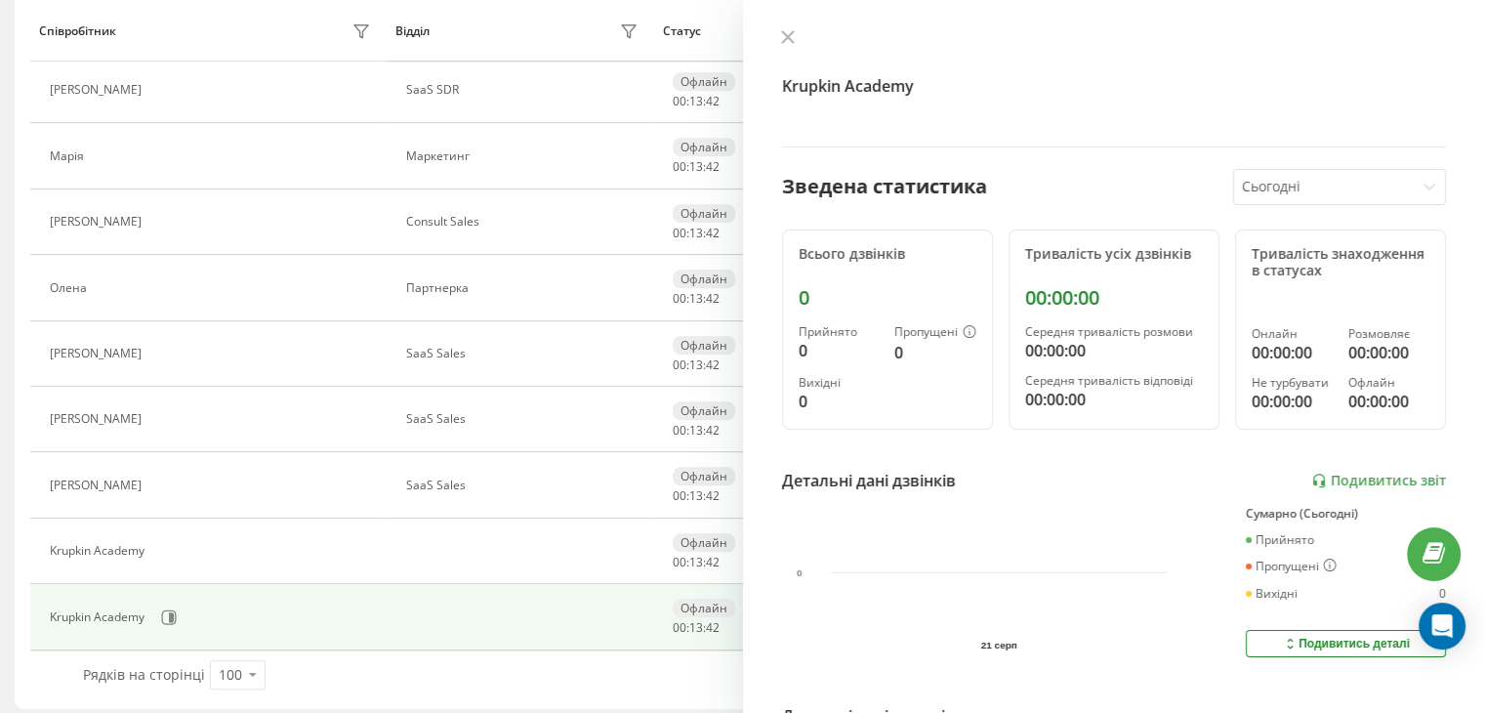
click at [790, 50] on div "Krupkin Academy" at bounding box center [1114, 88] width 665 height 118
click at [798, 45] on button at bounding box center [787, 38] width 25 height 19
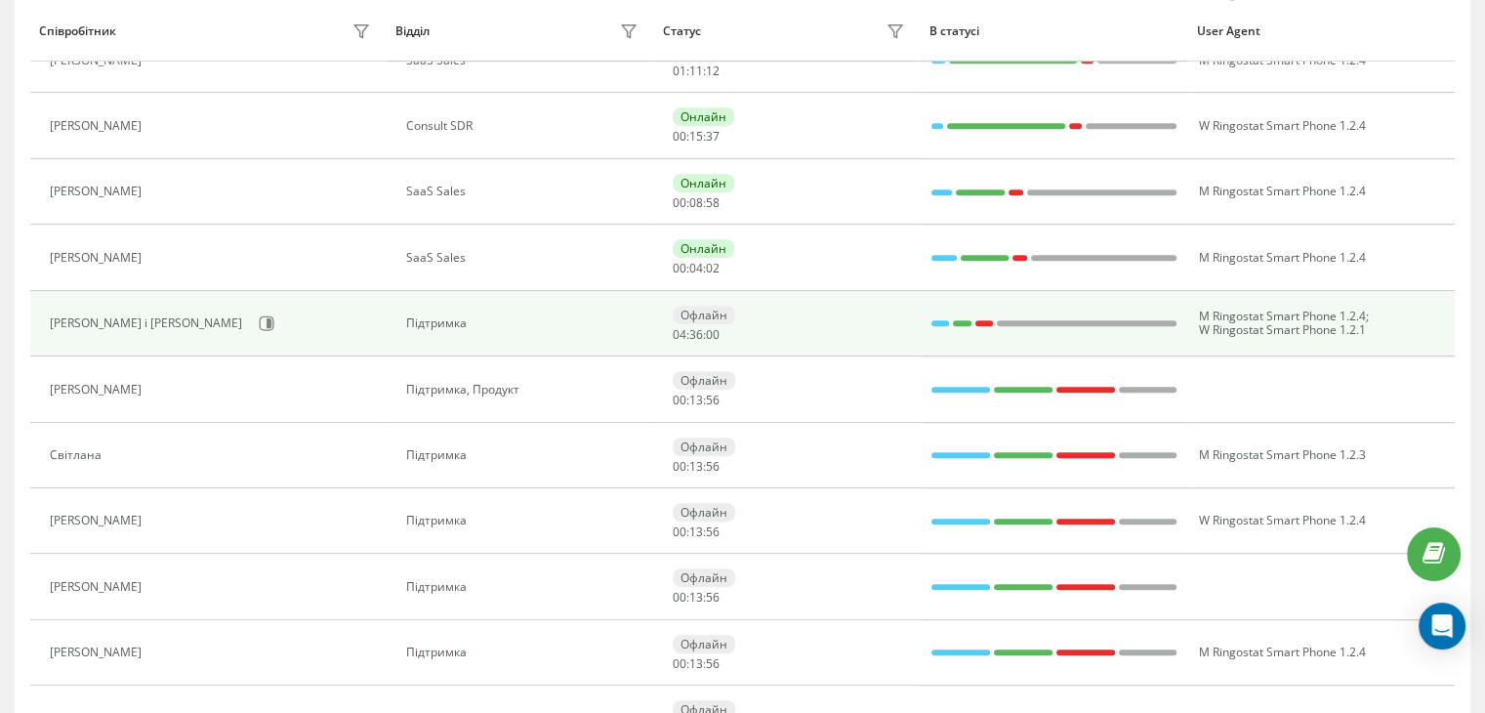
scroll to position [920, 0]
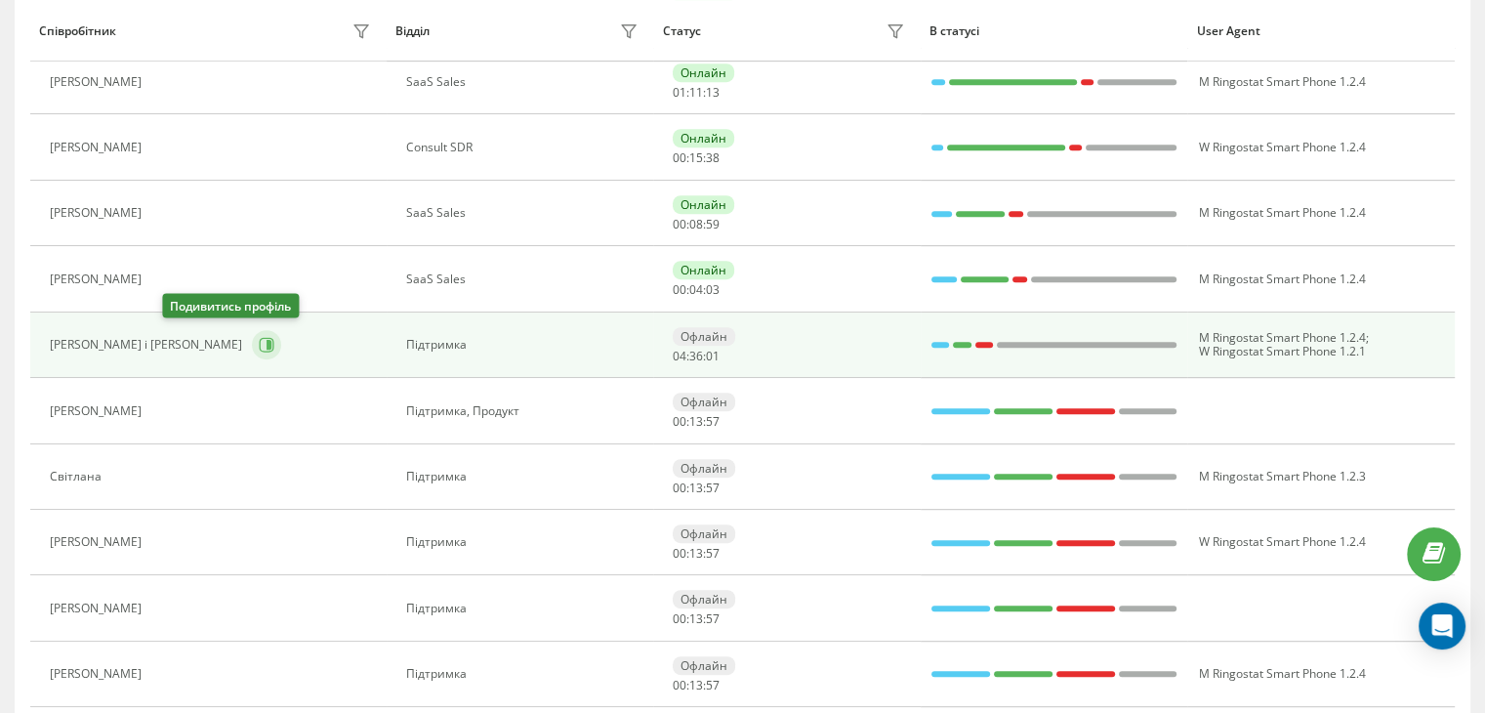
click at [266, 341] on icon at bounding box center [268, 345] width 5 height 10
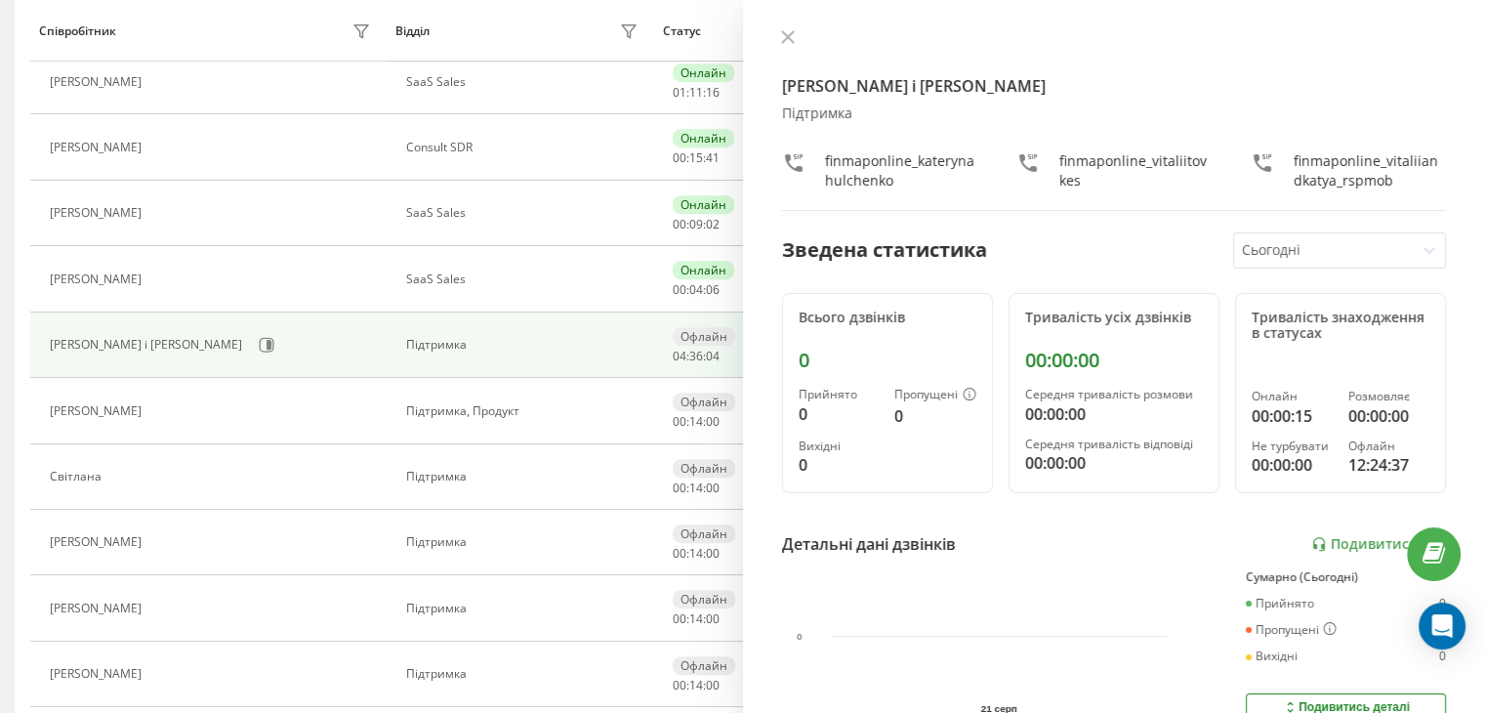
click at [779, 52] on div "[PERSON_NAME] і [PERSON_NAME] Підтримка finmaponline_katerynahulchenko finmapon…" at bounding box center [1114, 356] width 743 height 713
click at [797, 26] on div "[PERSON_NAME] і [PERSON_NAME] Підтримка finmaponline_katerynahulchenko finmapon…" at bounding box center [1114, 356] width 743 height 713
click at [792, 24] on div "[PERSON_NAME] і [PERSON_NAME] Підтримка finmaponline_katerynahulchenko finmapon…" at bounding box center [1114, 356] width 743 height 713
click at [791, 30] on icon at bounding box center [788, 37] width 14 height 14
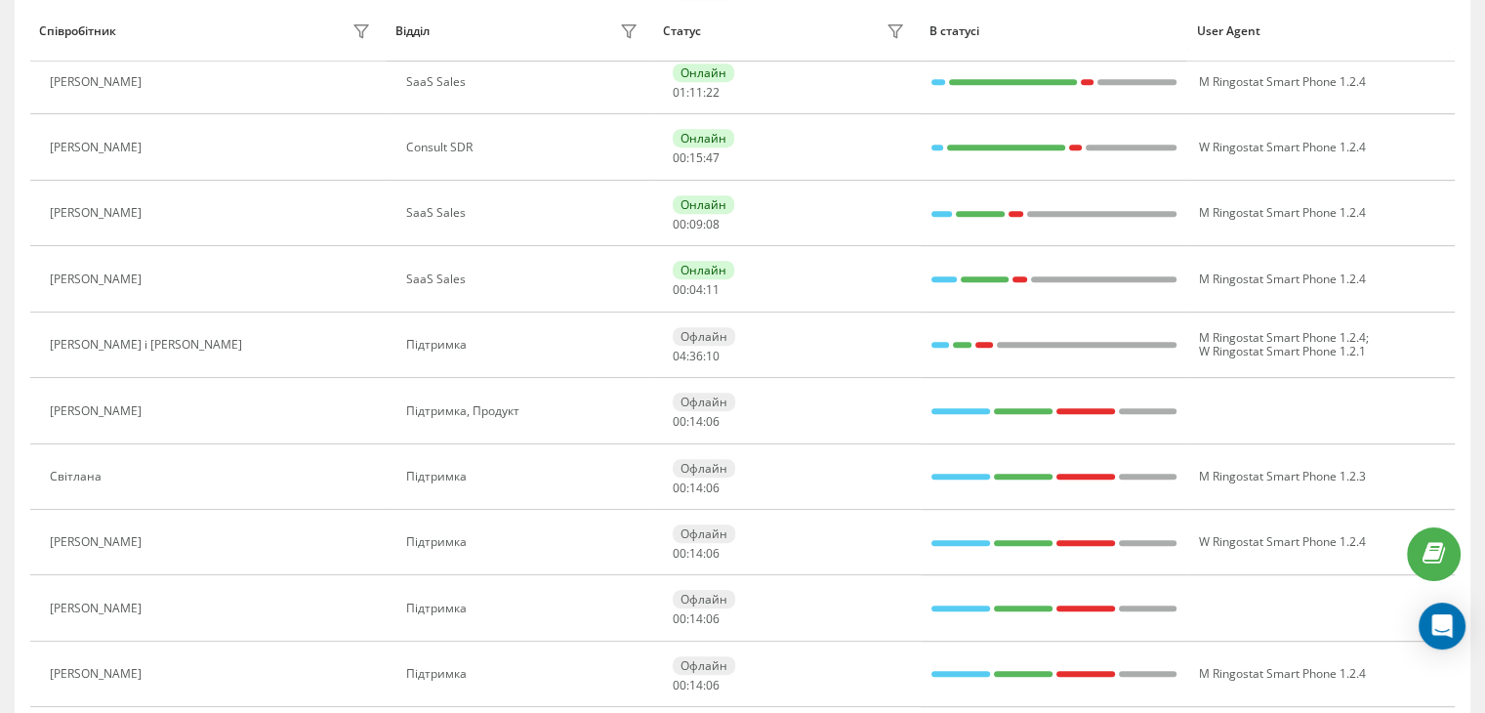
scroll to position [724, 0]
